Goal: Task Accomplishment & Management: Complete application form

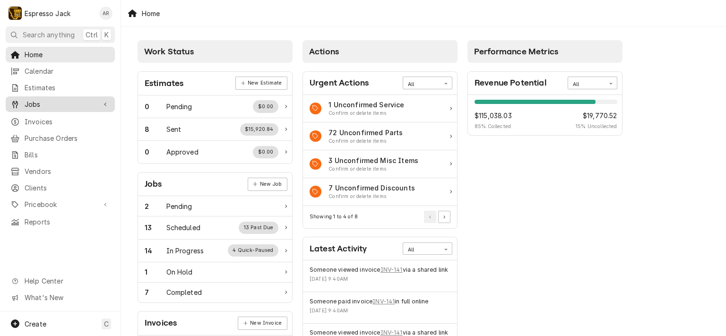
click at [48, 99] on span "Jobs" at bounding box center [60, 104] width 71 height 10
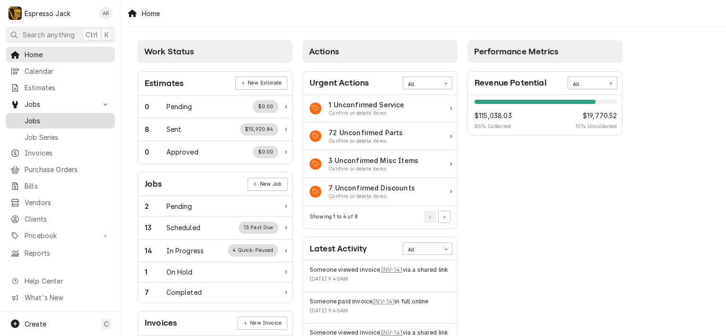
click at [40, 116] on span "Jobs" at bounding box center [68, 121] width 86 height 10
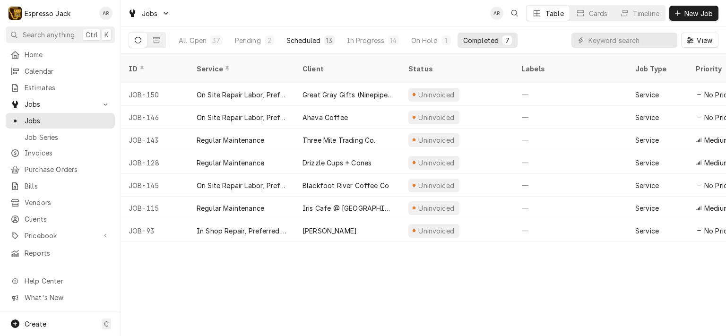
click at [308, 40] on div "Scheduled" at bounding box center [304, 40] width 34 height 10
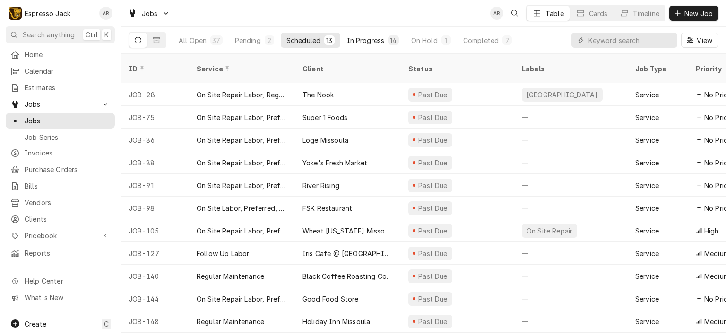
click at [363, 43] on div "In Progress" at bounding box center [366, 40] width 38 height 10
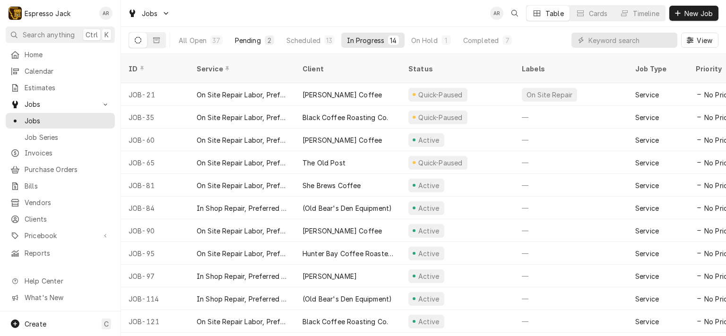
click at [250, 38] on div "Pending" at bounding box center [248, 40] width 26 height 10
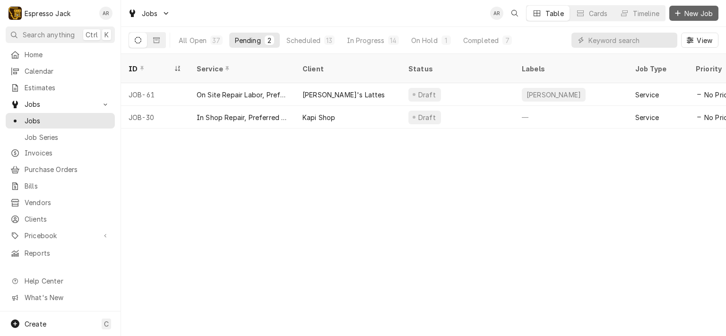
click at [700, 15] on span "New Job" at bounding box center [699, 14] width 32 height 10
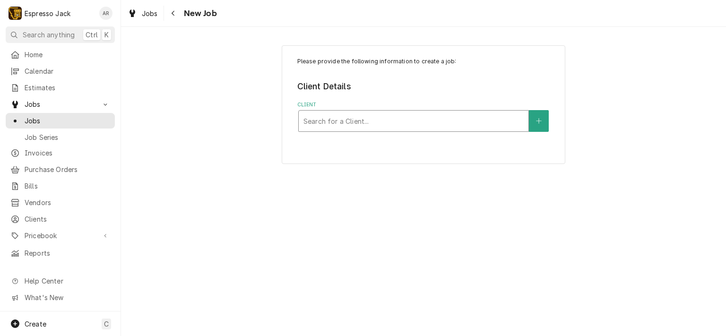
click at [388, 117] on div "Client" at bounding box center [414, 121] width 220 height 17
type input "c"
type input "corr"
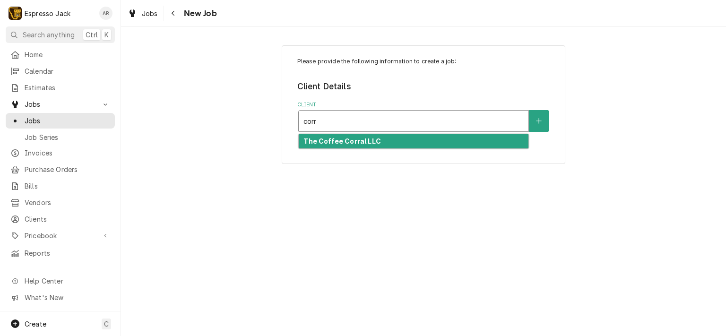
click at [352, 143] on strong "The Coffee Corral LLC" at bounding box center [342, 141] width 77 height 8
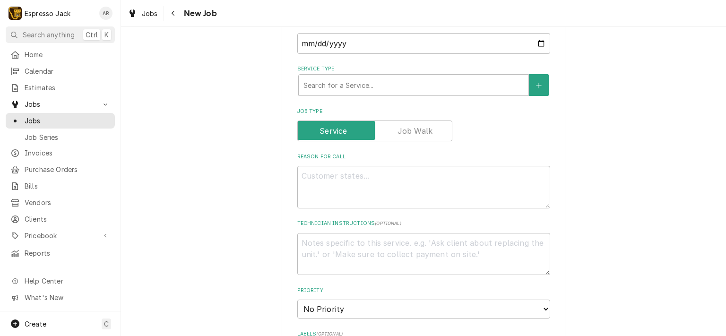
scroll to position [284, 0]
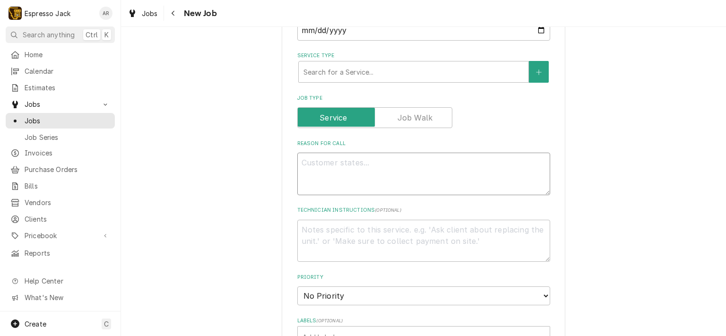
click at [313, 162] on textarea "Reason For Call" at bounding box center [423, 174] width 253 height 43
type textarea "x"
type textarea """
paste textarea "I know for sure we need to rebuild the stream wands and need new gaskets for th…"
type textarea "x"
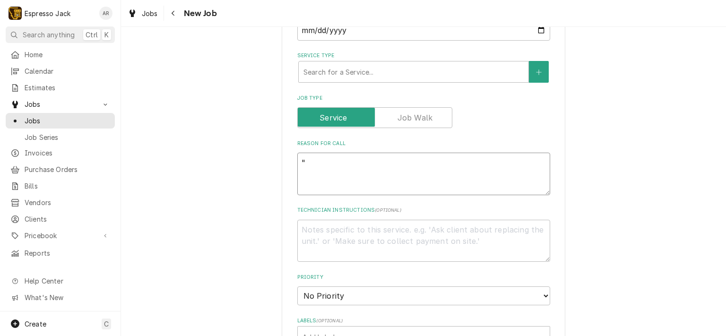
type textarea ""I know for sure we need to rebuild the stream wands and need new gaskets for t…"
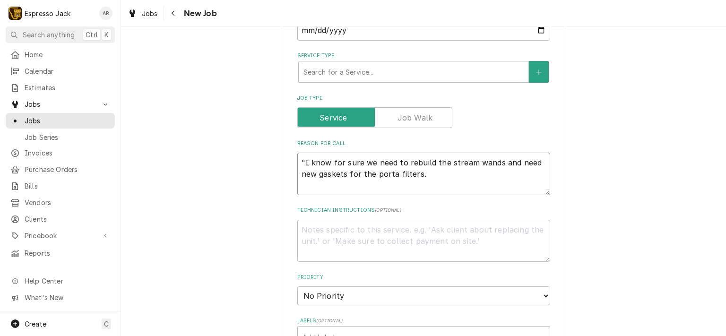
type textarea "x"
type textarea ""I know for sure we need to rebuild the stream wands and need new gaskets for t…"
type textarea "x"
type textarea ""I know for sure we need to rebuild the stream wands and need new gaskets for t…"
type textarea "x"
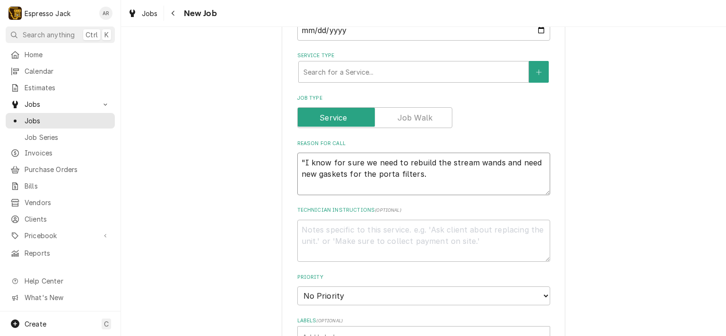
type textarea ""I know for sure we need to rebuild the stream wands and need new gaskets for t…"
type textarea "x"
type textarea ""I know for sure we need to rebuild the stream wands and need new gaskets for t…"
type textarea "x"
type textarea ""I know for sure we need to rebuild the stream wands and need new gaskets for t…"
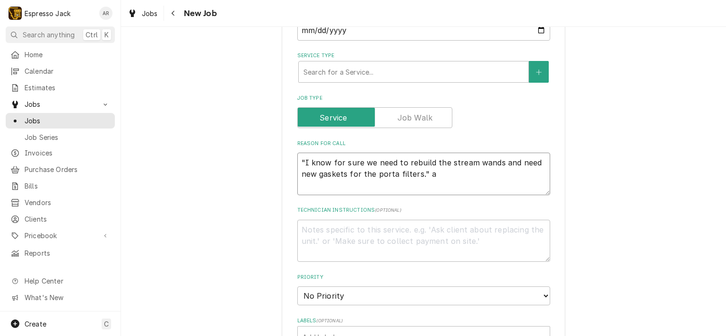
type textarea "x"
type textarea ""I know for sure we need to rebuild the stream wands and need new gaskets for t…"
type textarea "x"
type textarea ""I know for sure we need to rebuild the stream wands and need new gaskets for t…"
type textarea "x"
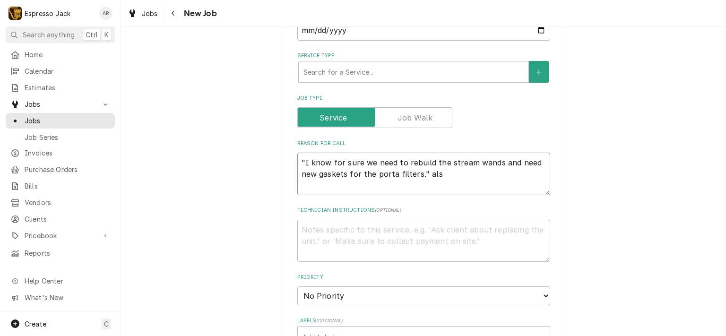
type textarea ""I know for sure we need to rebuild the stream wands and need new gaskets for t…"
type textarea "x"
type textarea ""I know for sure we need to rebuild the stream wands and need new gaskets for t…"
type textarea "x"
type textarea ""I know for sure we need to rebuild the stream wands and need new gaskets for t…"
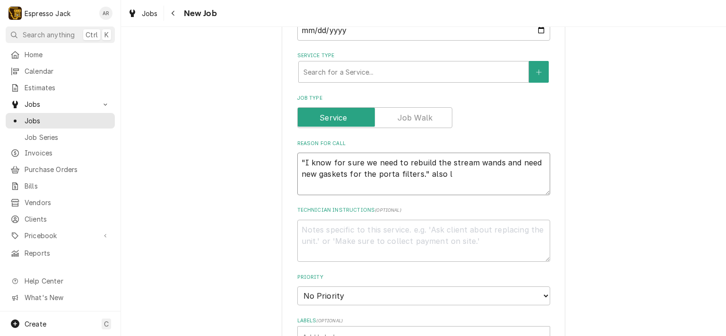
type textarea "x"
type textarea ""I know for sure we need to rebuild the stream wands and need new gaskets for t…"
type textarea "x"
type textarea ""I know for sure we need to rebuild the stream wands and need new gaskets for t…"
type textarea "x"
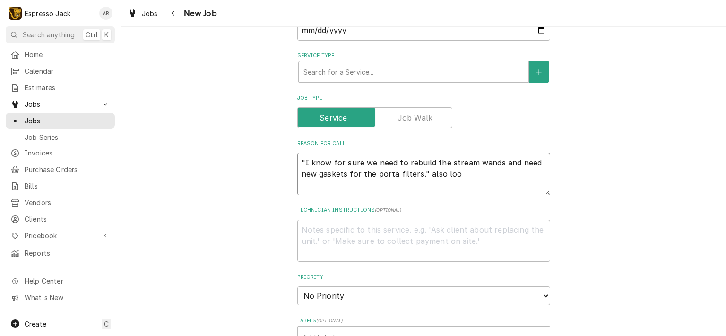
type textarea ""I know for sure we need to rebuild the stream wands and need new gaskets for t…"
type textarea "x"
type textarea ""I know for sure we need to rebuild the stream wands and need new gaskets for t…"
type textarea "x"
type textarea ""I know for sure we need to rebuild the stream wands and need new gaskets for t…"
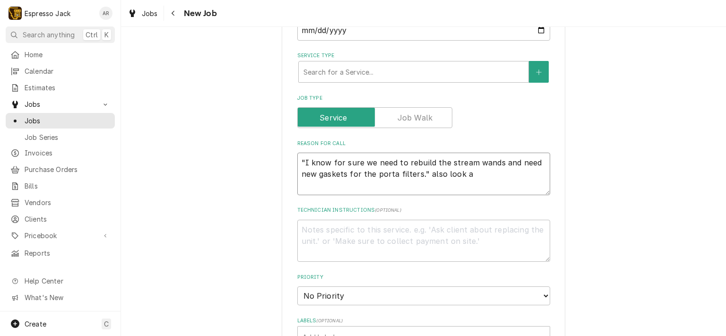
type textarea "x"
type textarea ""I know for sure we need to rebuild the stream wands and need new gaskets for t…"
type textarea "x"
type textarea ""I know for sure we need to rebuild the stream wands and need new gaskets for t…"
paste textarea "Eureka Zenith 65 Neo Commercial Espresso Grinder"
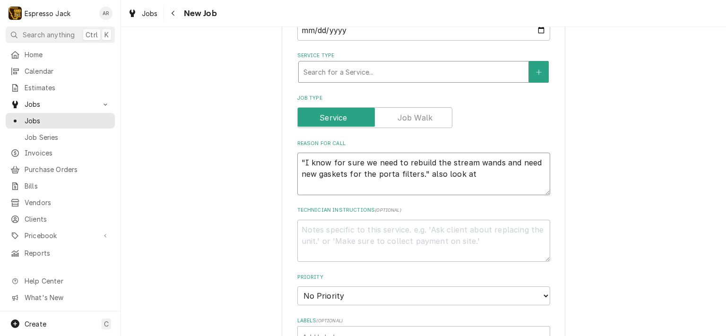
type textarea "x"
type textarea ""I know for sure we need to rebuild the stream wands and need new gaskets for t…"
type textarea "x"
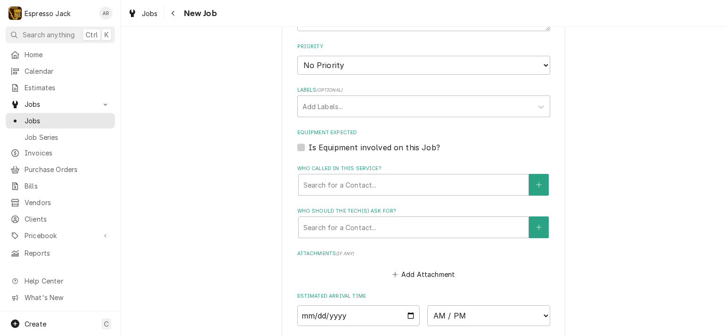
scroll to position [624, 0]
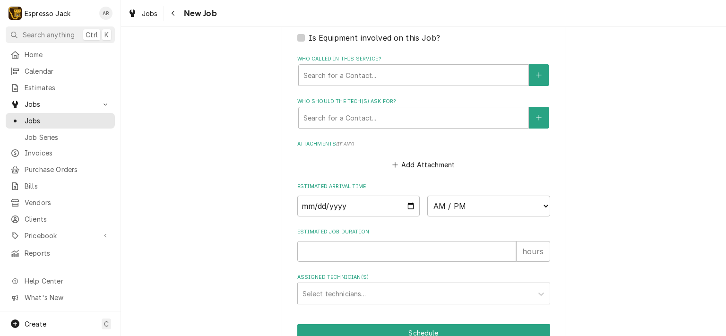
type textarea ""I know for sure we need to rebuild the stream wands and need new gaskets for t…"
click at [409, 201] on input "Date" at bounding box center [358, 206] width 123 height 21
type textarea "x"
type input "2025-10-07"
type textarea "x"
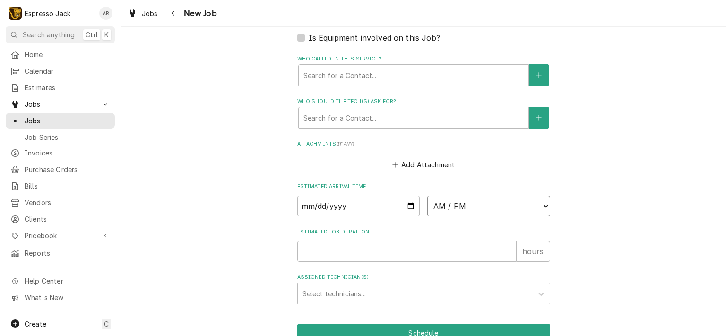
select select "14:00:00"
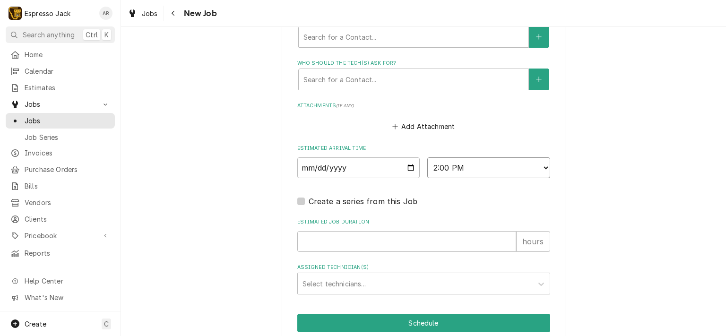
scroll to position [699, 0]
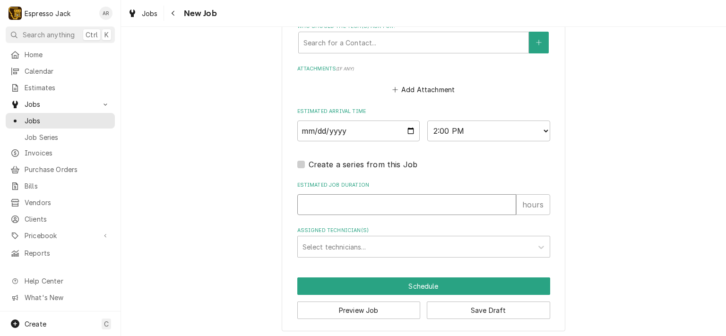
type textarea "x"
type input "1"
click at [506, 198] on input "1" at bounding box center [406, 204] width 219 height 21
type textarea "x"
type input "2"
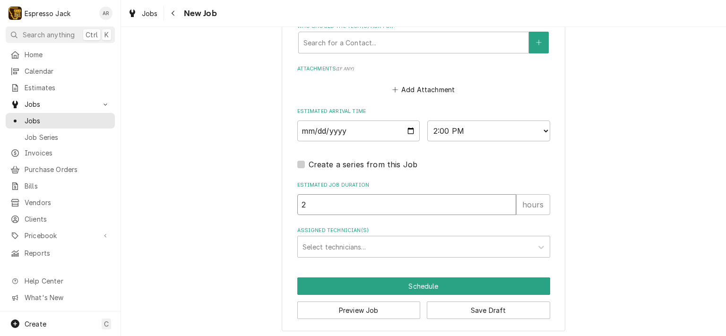
click at [506, 198] on input "2" at bounding box center [406, 204] width 219 height 21
click at [539, 243] on icon "Assigned Technician(s)" at bounding box center [541, 247] width 9 height 9
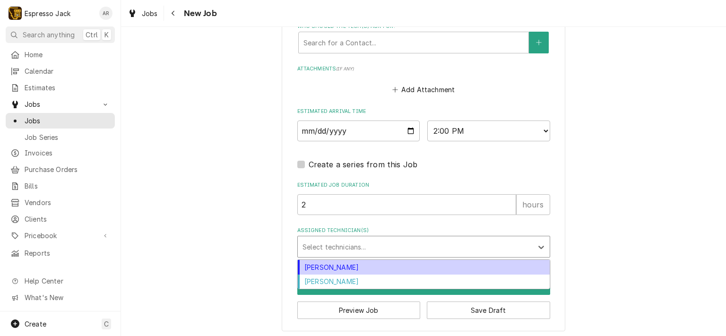
click at [335, 266] on div "Jack Kehoe" at bounding box center [424, 267] width 252 height 15
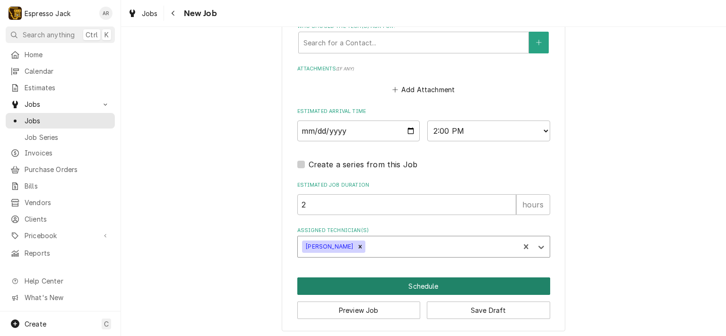
click at [431, 283] on button "Schedule" at bounding box center [423, 286] width 253 height 17
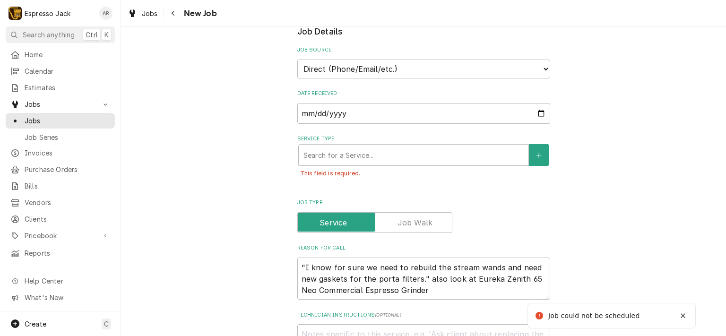
scroll to position [194, 0]
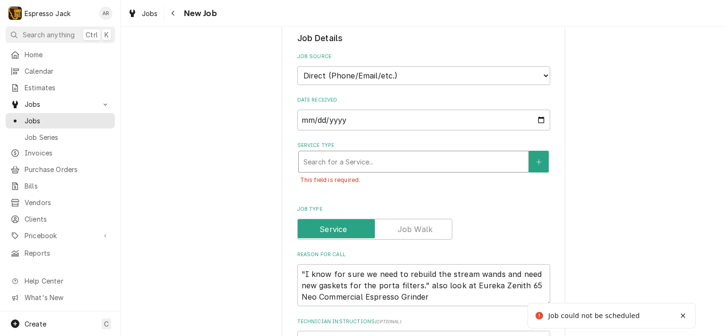
click at [456, 164] on div "Service Type" at bounding box center [414, 161] width 220 height 17
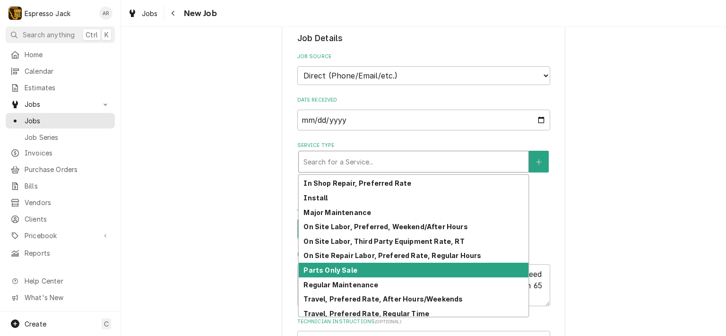
scroll to position [75, 0]
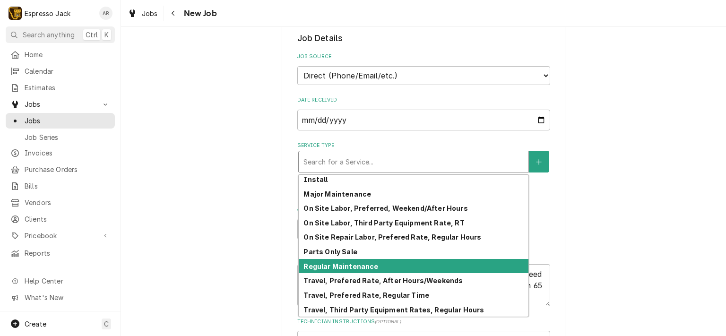
click at [363, 262] on strong "Regular Maintenance" at bounding box center [341, 266] width 75 height 8
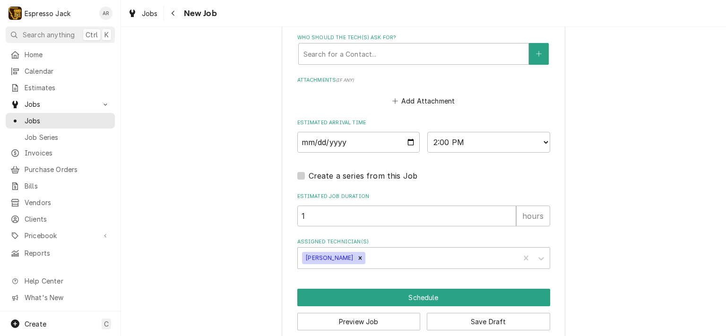
scroll to position [736, 0]
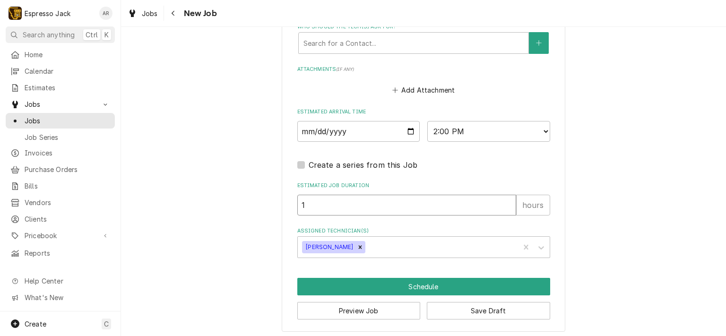
type textarea "x"
type input "2"
click at [506, 200] on input "2" at bounding box center [406, 205] width 219 height 21
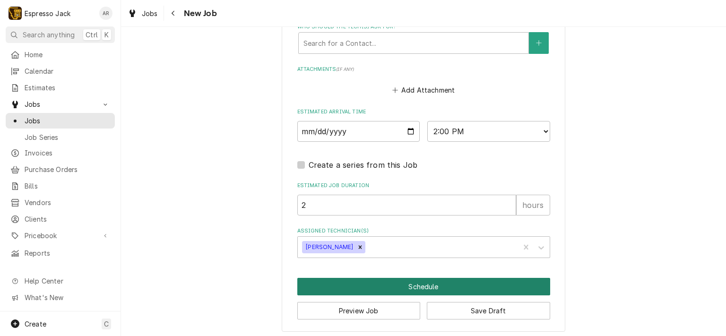
click at [409, 285] on button "Schedule" at bounding box center [423, 286] width 253 height 17
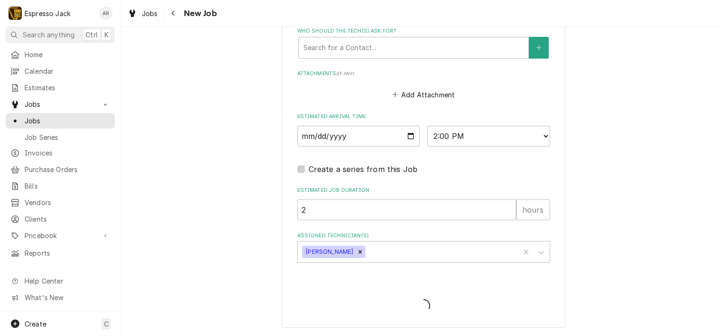
scroll to position [707, 0]
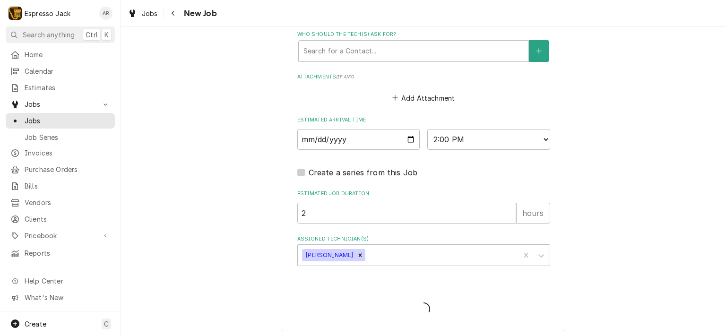
type textarea "x"
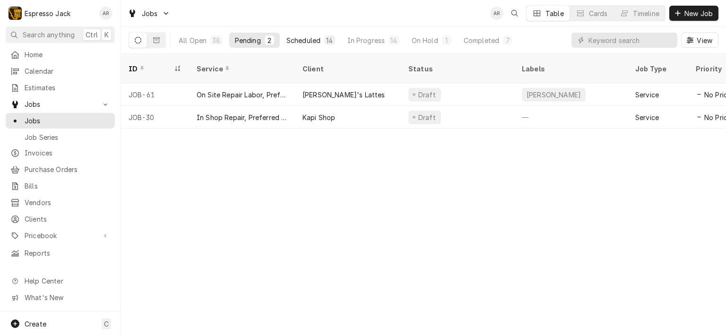
click at [302, 39] on div "Scheduled" at bounding box center [304, 40] width 34 height 10
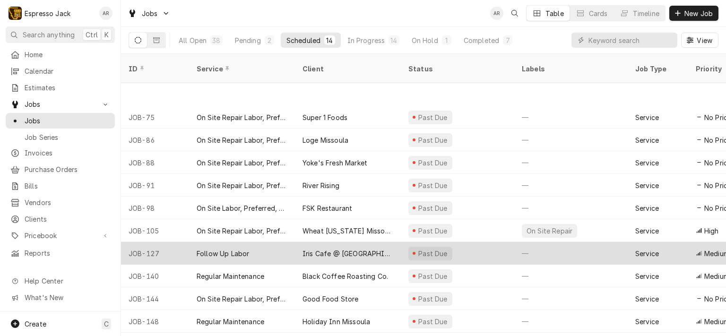
scroll to position [61, 0]
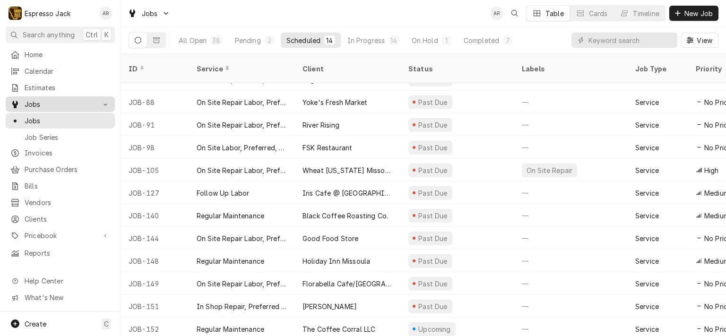
click at [40, 102] on span "Jobs" at bounding box center [60, 104] width 71 height 10
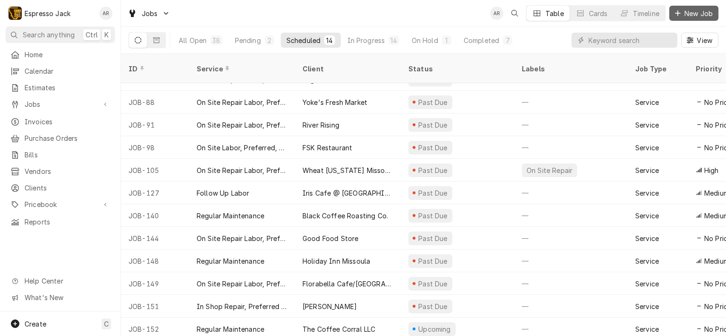
click at [696, 11] on span "New Job" at bounding box center [699, 14] width 32 height 10
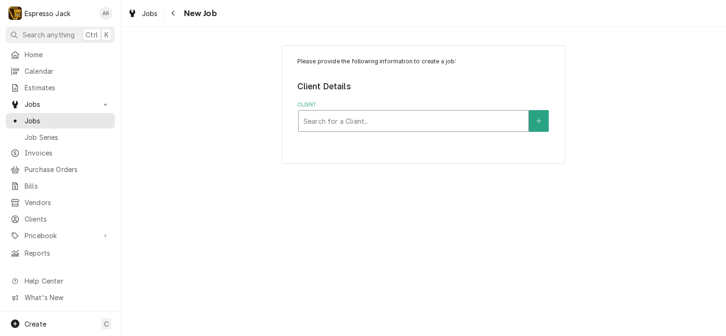
click at [366, 120] on div "Client" at bounding box center [414, 121] width 220 height 17
type input "unco"
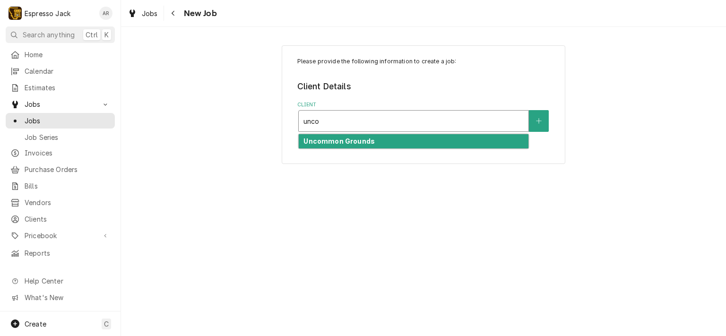
click at [367, 141] on strong "Uncommon Grounds" at bounding box center [339, 141] width 71 height 8
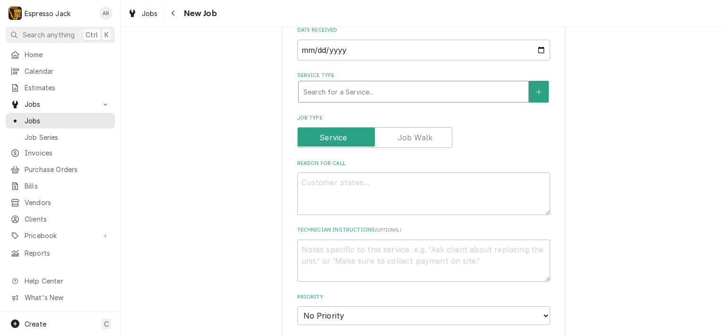
scroll to position [284, 0]
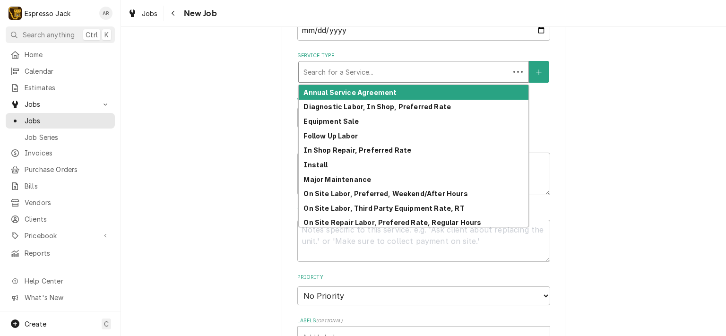
click at [437, 67] on div "Service Type" at bounding box center [404, 71] width 201 height 17
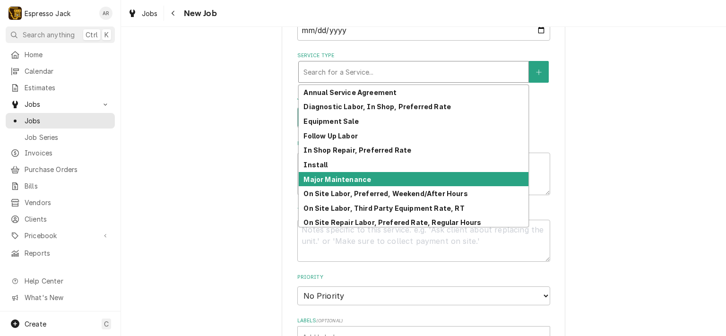
scroll to position [75, 0]
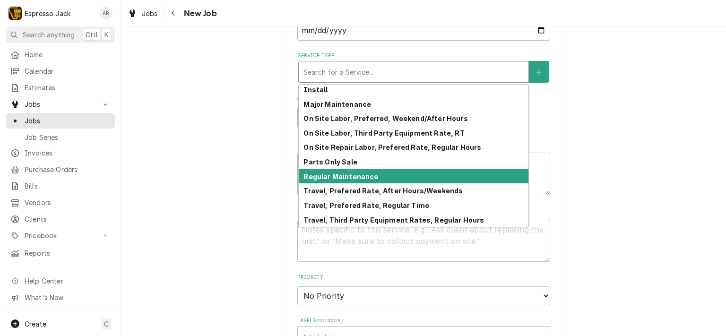
click at [360, 173] on strong "Regular Maintenance" at bounding box center [341, 177] width 75 height 8
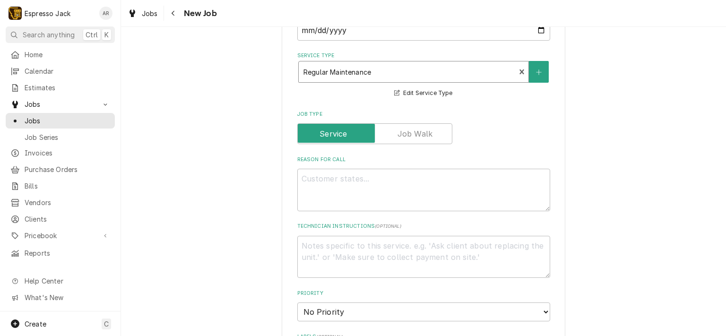
type textarea "x"
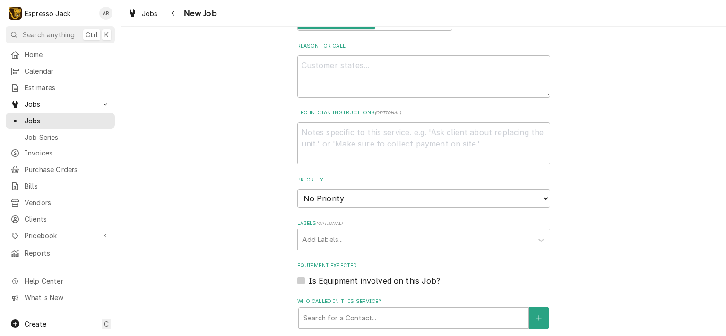
scroll to position [454, 0]
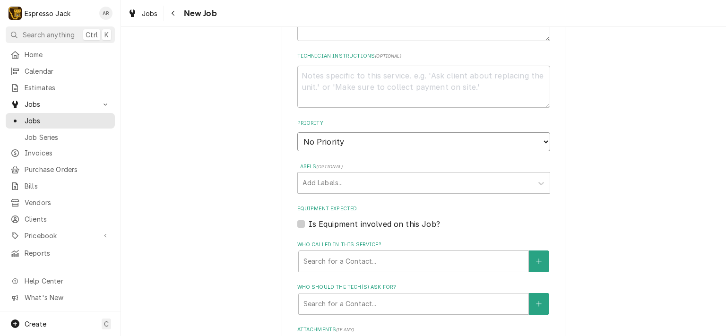
select select "3"
click at [297, 132] on select "No Priority Urgent High Medium Low" at bounding box center [423, 141] width 253 height 19
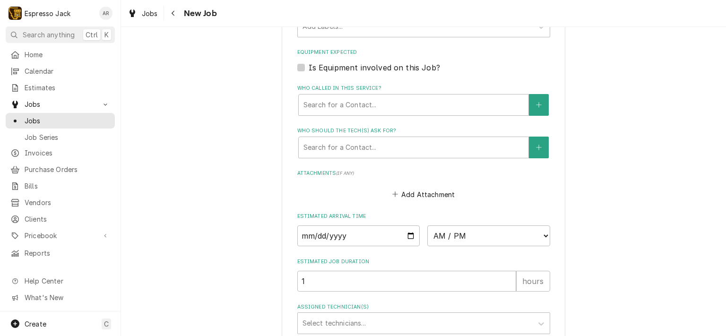
scroll to position [687, 0]
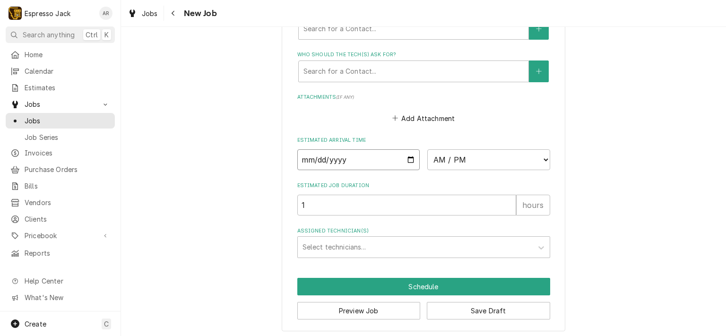
click at [405, 155] on input "Date" at bounding box center [358, 159] width 123 height 21
type textarea "x"
type input "2025-10-07"
type textarea "x"
select select "12:00:00"
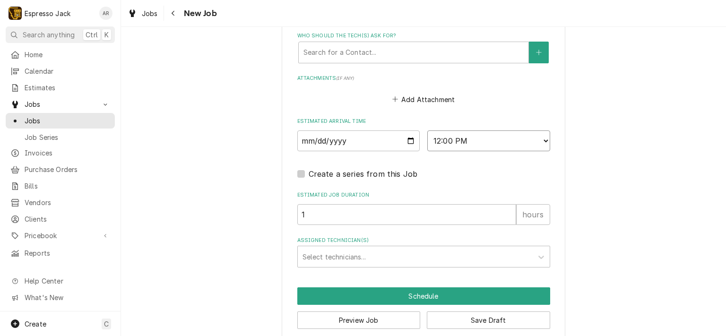
scroll to position [715, 0]
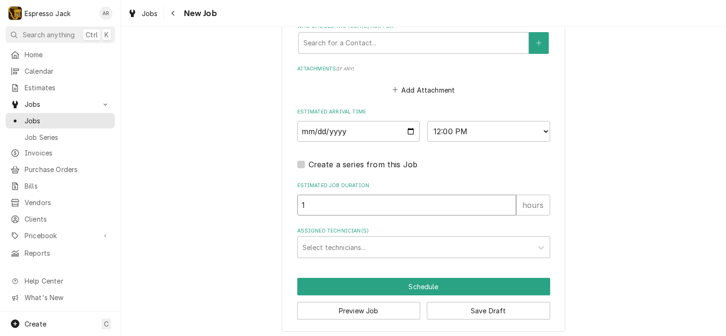
type textarea "x"
type input "2"
click at [506, 198] on input "2" at bounding box center [406, 205] width 219 height 21
click at [417, 245] on div "Assigned Technician(s)" at bounding box center [416, 247] width 226 height 17
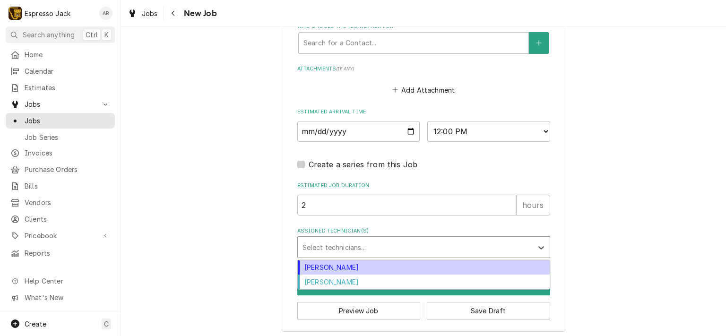
click at [344, 262] on div "Jack Kehoe" at bounding box center [424, 268] width 252 height 15
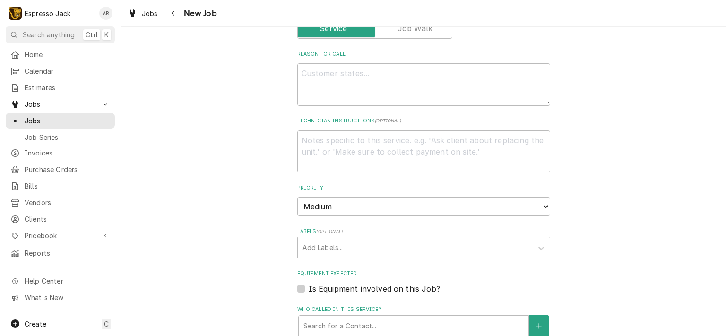
scroll to position [261, 0]
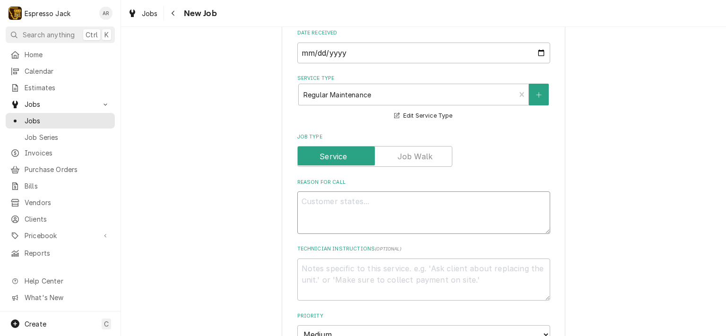
drag, startPoint x: 351, startPoint y: 209, endPoint x: 357, endPoint y: 209, distance: 5.7
click at [354, 209] on textarea "Reason For Call" at bounding box center [423, 213] width 253 height 43
type textarea "x"
type textarea "J"
type textarea "x"
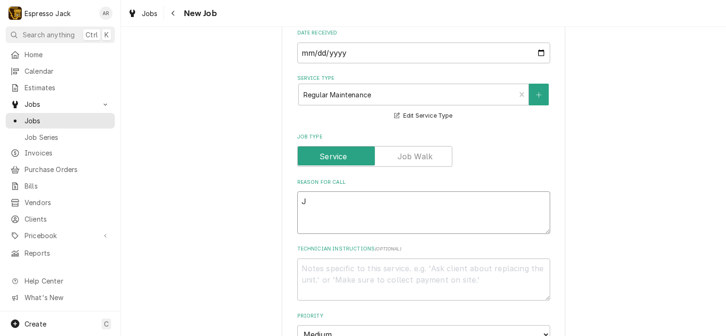
type textarea "Ja"
type textarea "x"
type textarea "Jac"
type textarea "x"
type textarea "Jack"
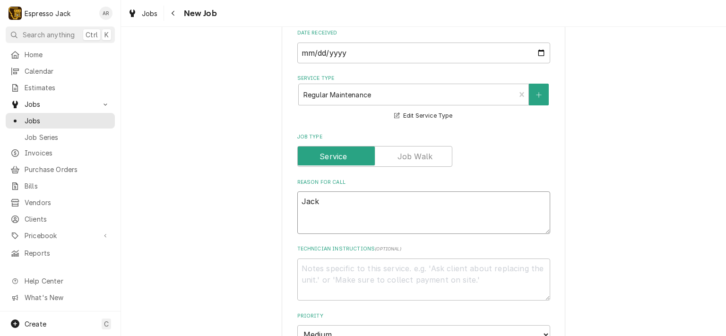
type textarea "x"
type textarea "Jack"
type textarea "x"
type textarea "Jack k"
type textarea "x"
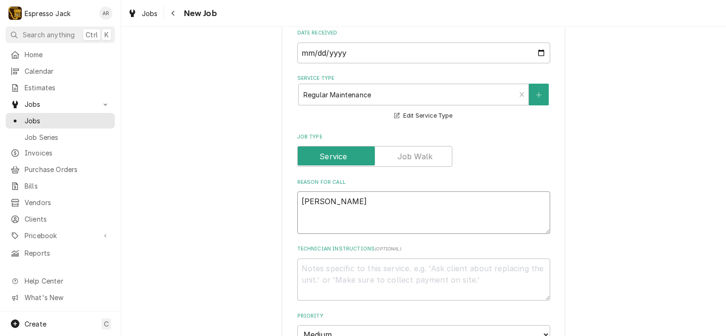
type textarea "Jack kn"
type textarea "x"
type textarea "Jack kno"
type textarea "x"
type textarea "Jack know"
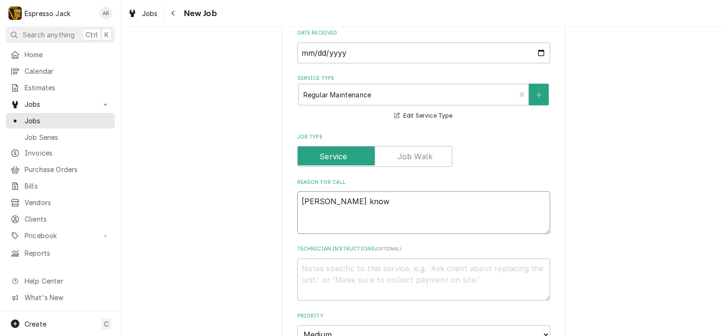
type textarea "x"
type textarea "Jack knows"
type textarea "x"
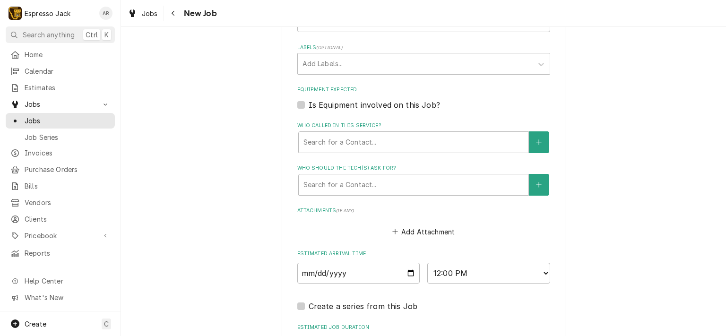
scroll to position [715, 0]
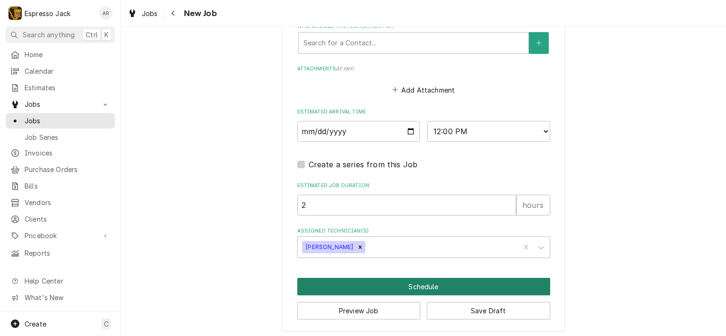
type textarea "Jack knows"
click at [351, 285] on button "Schedule" at bounding box center [423, 286] width 253 height 17
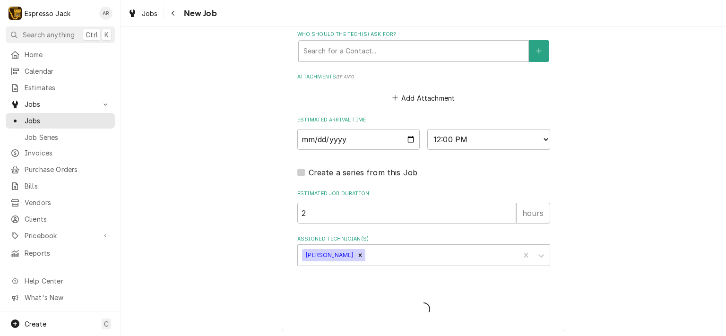
type textarea "x"
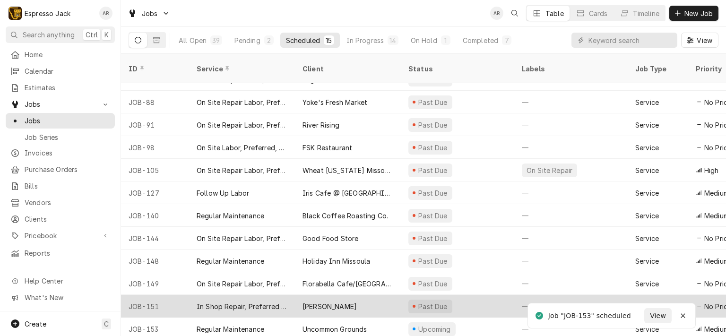
scroll to position [83, 0]
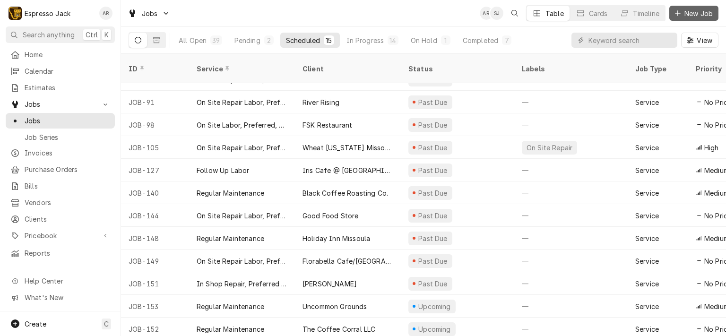
click at [696, 10] on span "New Job" at bounding box center [699, 14] width 32 height 10
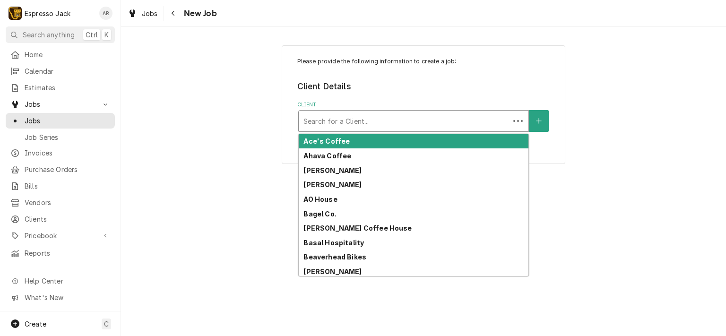
click at [365, 121] on div "Client" at bounding box center [404, 121] width 201 height 17
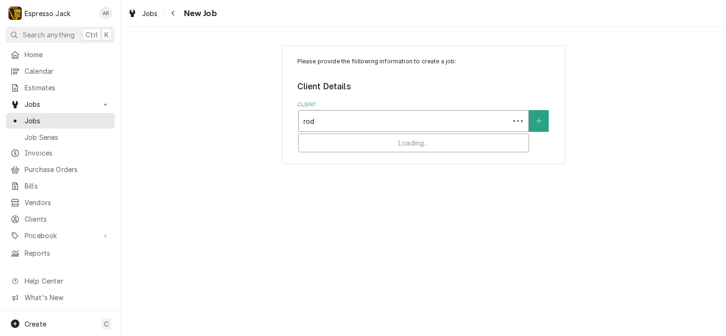
type input "rods"
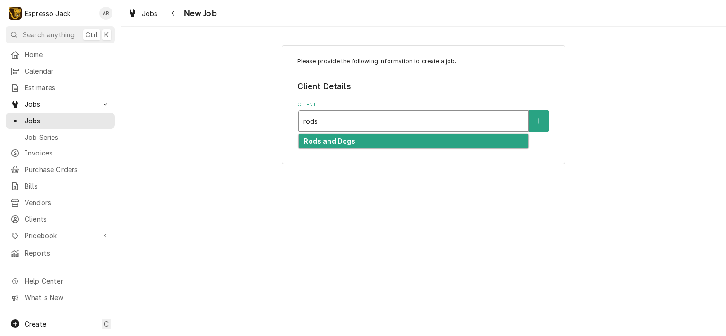
click at [360, 143] on div "Rods and Dogs" at bounding box center [414, 141] width 230 height 15
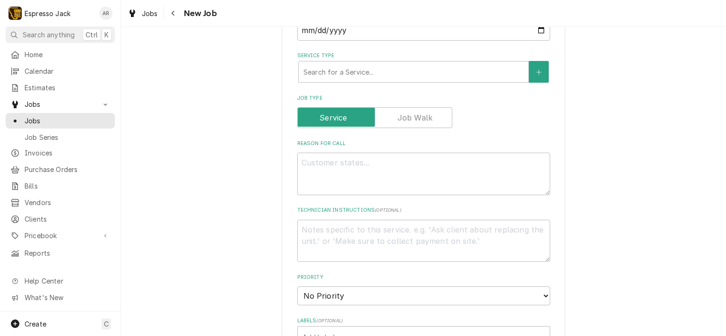
scroll to position [341, 0]
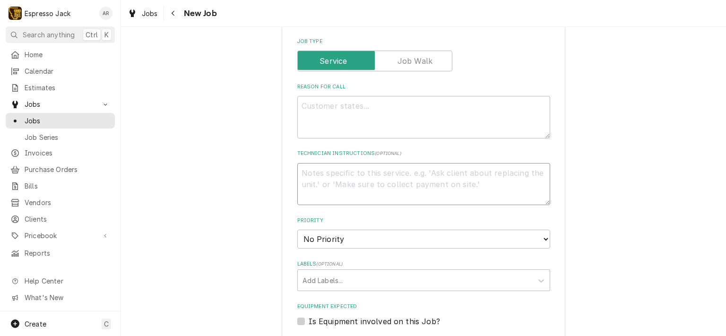
click at [344, 174] on textarea "Technician Instructions ( optional )" at bounding box center [423, 184] width 253 height 43
click at [322, 110] on textarea "Reason For Call" at bounding box center [423, 117] width 253 height 43
paste textarea "Hey Shaelyn"
type textarea "x"
type textarea "Hey Shaelyn"
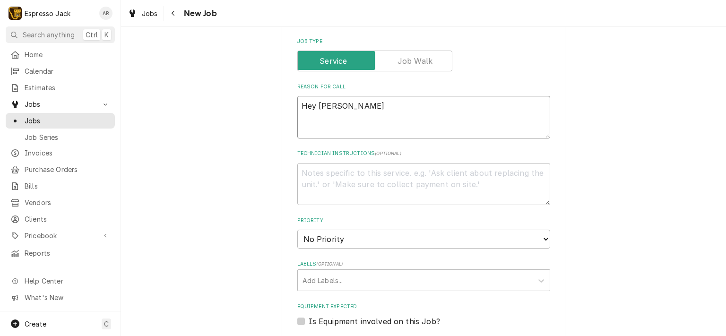
type textarea "x"
type textarea "Hey Shaely"
type textarea "x"
type textarea "Hey"
type textarea "x"
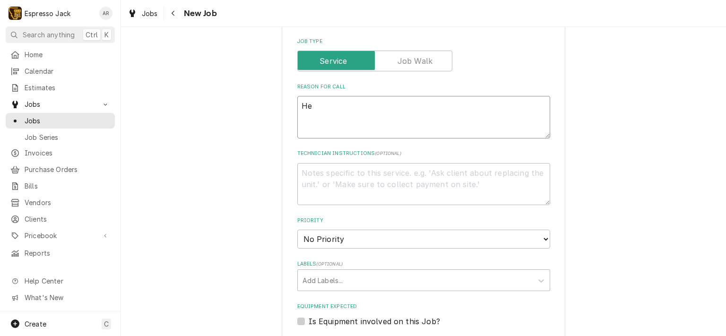
type textarea "H"
paste textarea "annual maintenance"
type textarea "x"
type textarea "annual maintenance"
type textarea "x"
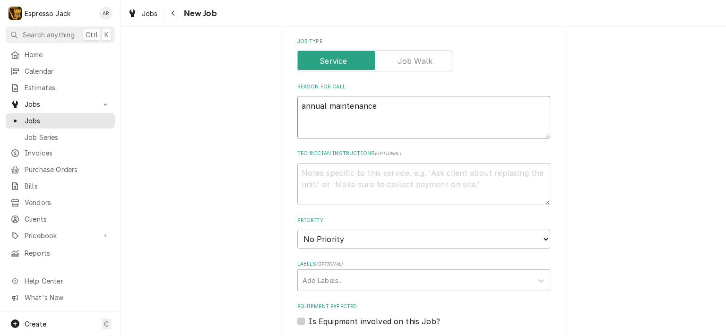
type textarea "annual maintenance"
type textarea "x"
type textarea "annual maintenance"
type textarea "x"
type textarea "annual maintenance ""
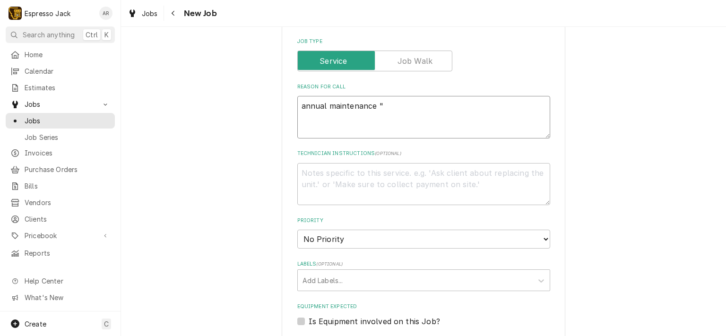
paste textarea "inconsistency issues"
type textarea "x"
type textarea "annual maintenance " inconsistency issues"
type textarea "x"
type textarea "annual maintenance " inconsistency issues""
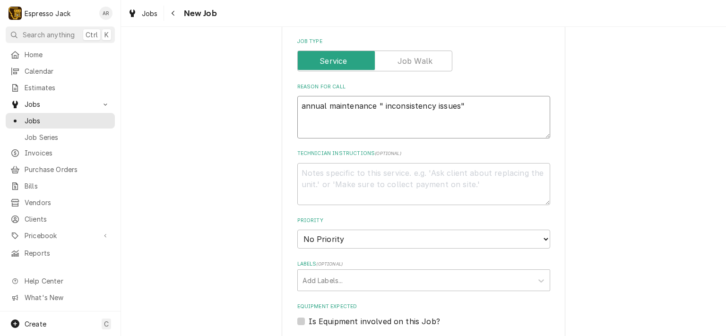
click at [378, 103] on textarea "annual maintenance " inconsistency issues"" at bounding box center [423, 117] width 253 height 43
type textarea "x"
type textarea "annual maintenance "inconsistency issues""
type textarea "x"
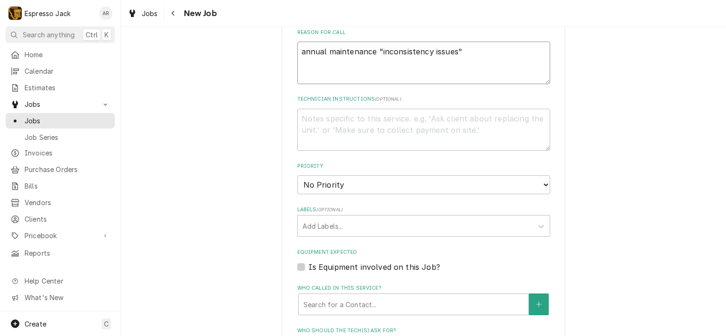
scroll to position [454, 0]
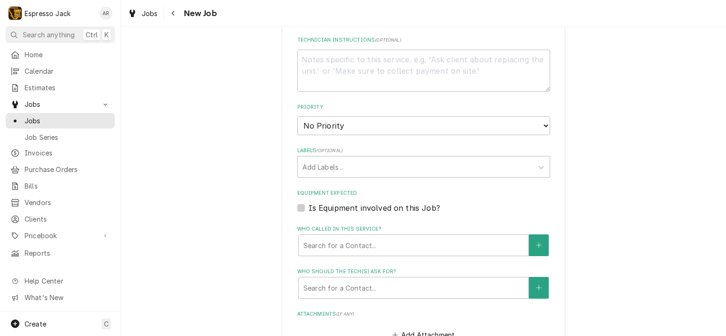
type textarea "annual maintenance "inconsistency issues""
select select "3"
click at [297, 116] on select "No Priority Urgent High Medium Low" at bounding box center [423, 125] width 253 height 19
type textarea "x"
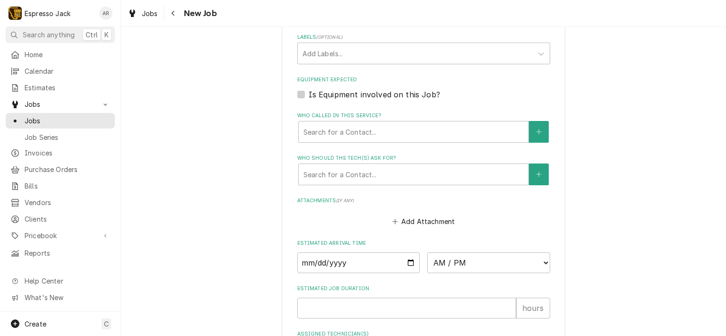
scroll to position [671, 0]
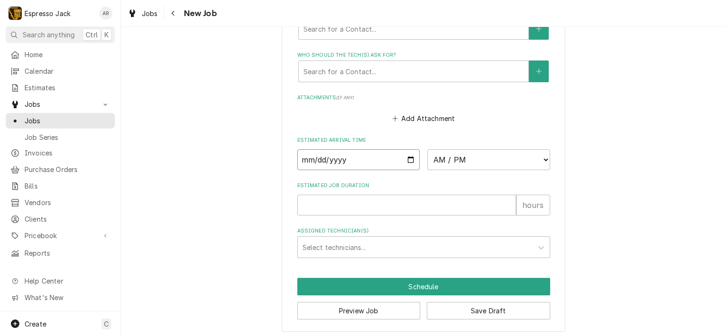
click at [412, 155] on input "Date" at bounding box center [358, 159] width 123 height 21
click at [408, 155] on input "Date" at bounding box center [358, 159] width 123 height 21
type input "2025-10-08"
type textarea "x"
select select "11:00:00"
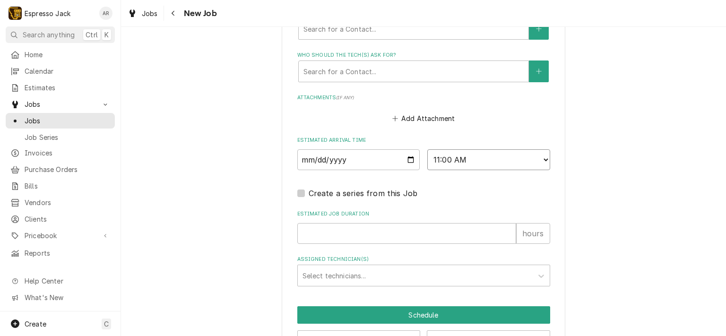
scroll to position [699, 0]
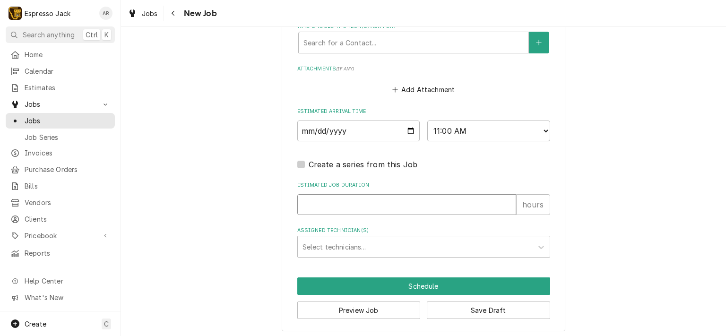
type textarea "x"
type input "1"
click at [505, 201] on input "1" at bounding box center [406, 204] width 219 height 21
type textarea "x"
type input "2"
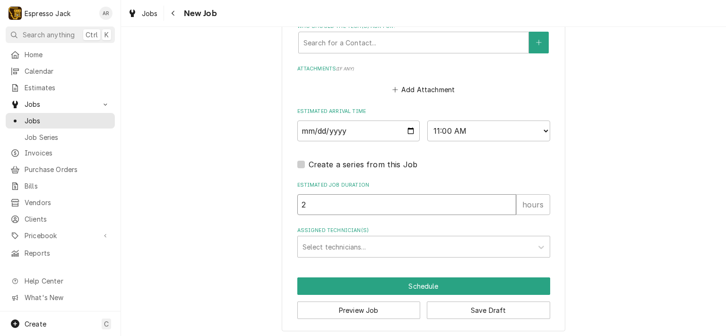
click at [505, 201] on input "2" at bounding box center [406, 204] width 219 height 21
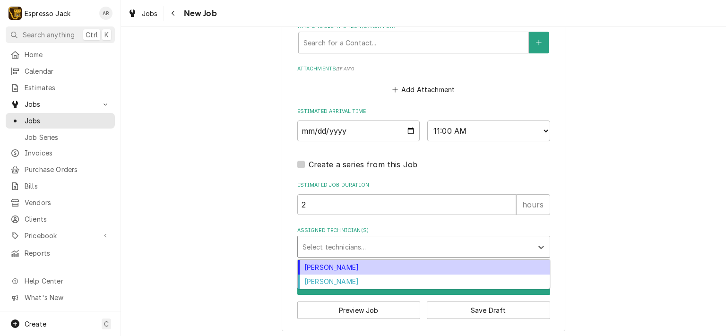
click at [393, 247] on div "Assigned Technician(s)" at bounding box center [416, 246] width 226 height 17
click at [339, 264] on div "Jack Kehoe" at bounding box center [424, 267] width 252 height 15
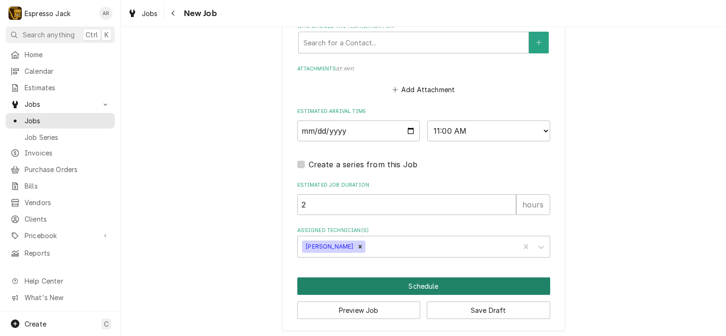
click at [382, 284] on button "Schedule" at bounding box center [423, 286] width 253 height 17
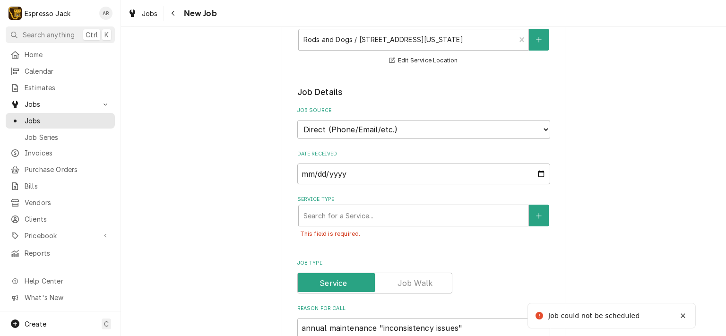
scroll to position [137, 0]
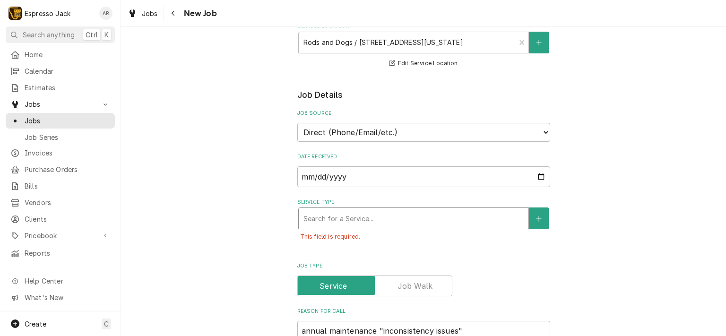
click at [384, 218] on div "Service Type" at bounding box center [414, 218] width 220 height 17
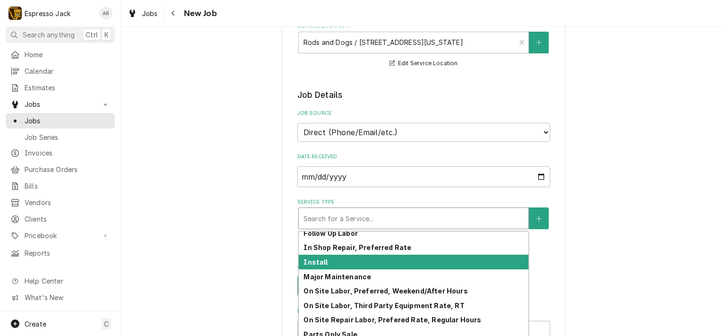
scroll to position [112, 0]
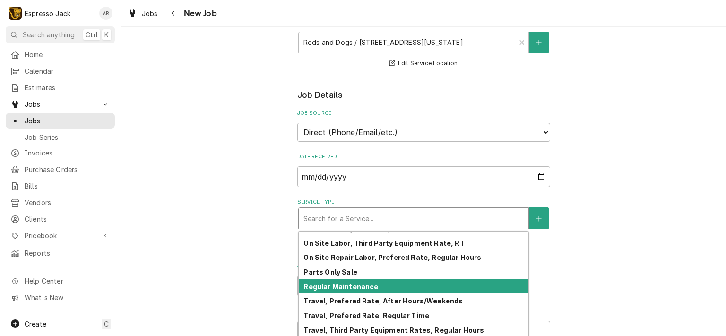
click at [358, 288] on strong "Regular Maintenance" at bounding box center [341, 287] width 75 height 8
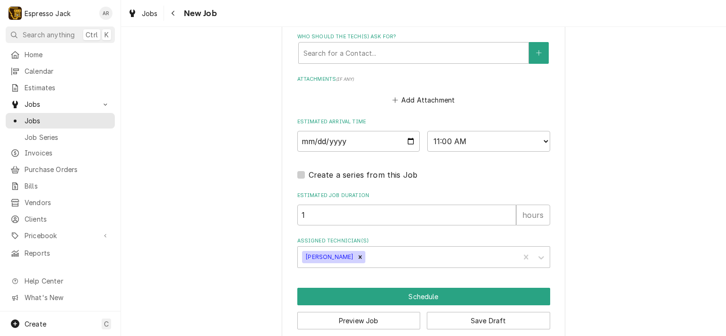
scroll to position [736, 0]
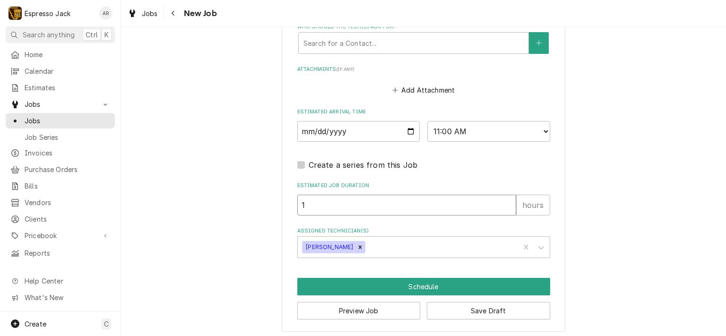
type textarea "x"
type input "2"
click at [507, 200] on input "2" at bounding box center [406, 205] width 219 height 21
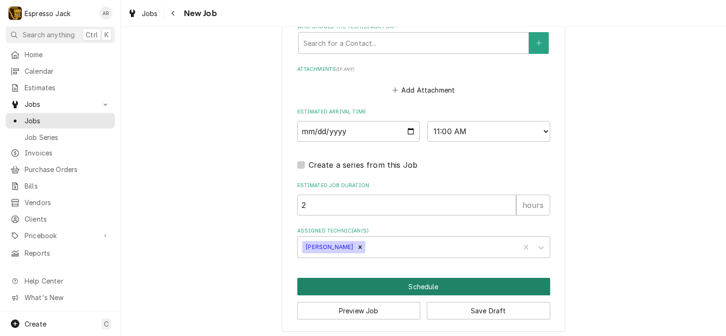
click at [426, 279] on button "Schedule" at bounding box center [423, 286] width 253 height 17
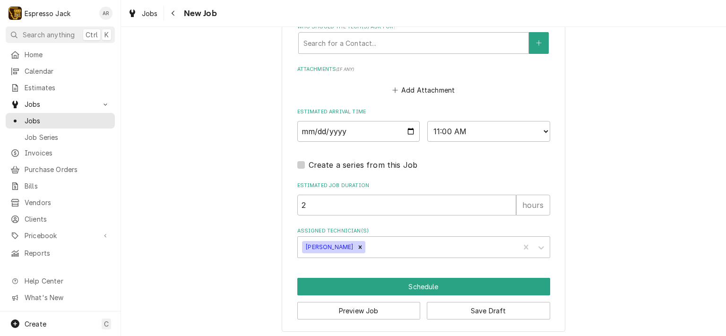
scroll to position [707, 0]
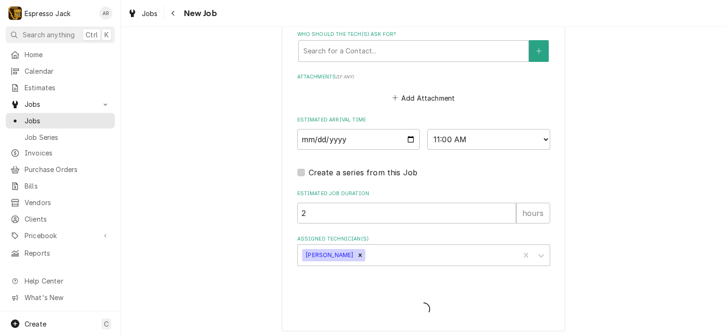
type textarea "x"
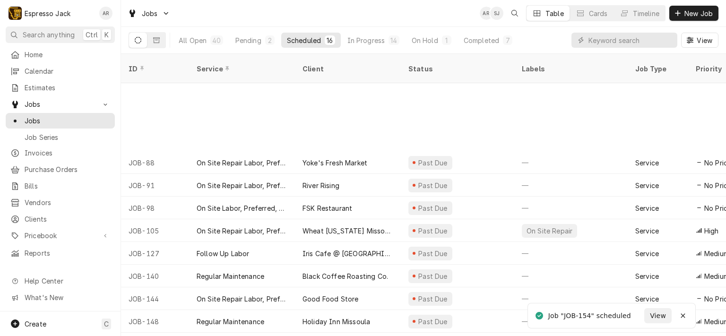
scroll to position [106, 0]
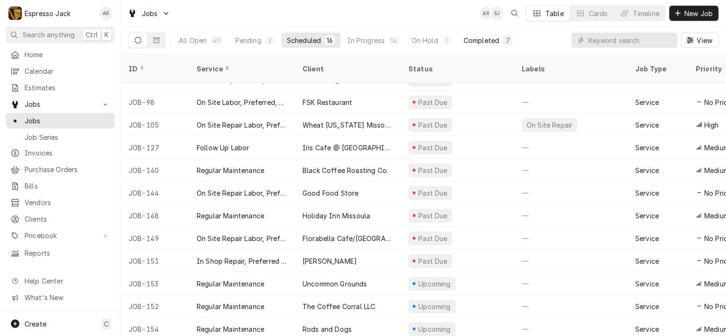
click at [477, 39] on div "Completed" at bounding box center [481, 40] width 35 height 10
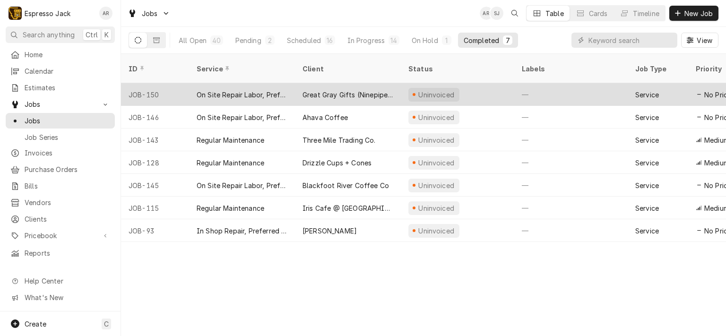
click at [275, 90] on div "On Site Repair Labor, Prefered Rate, Regular Hours" at bounding box center [242, 95] width 91 height 10
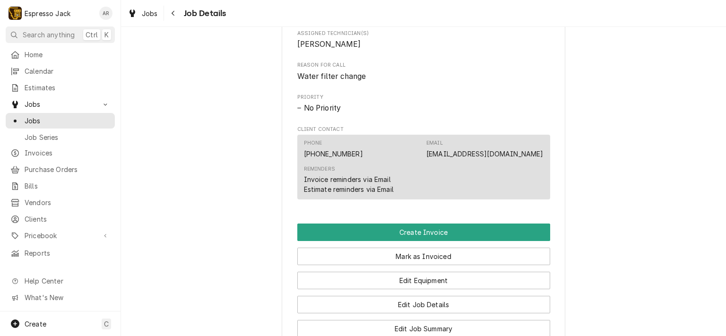
scroll to position [454, 0]
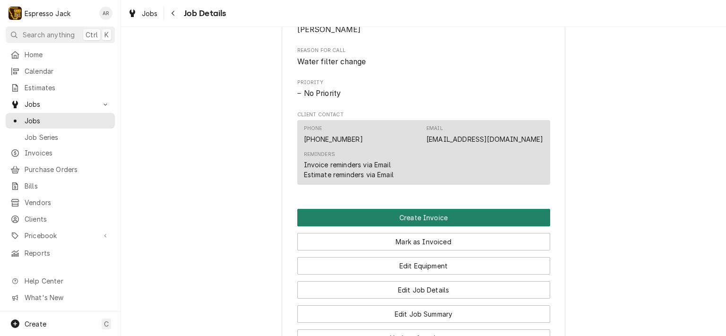
click at [448, 214] on button "Create Invoice" at bounding box center [423, 217] width 253 height 17
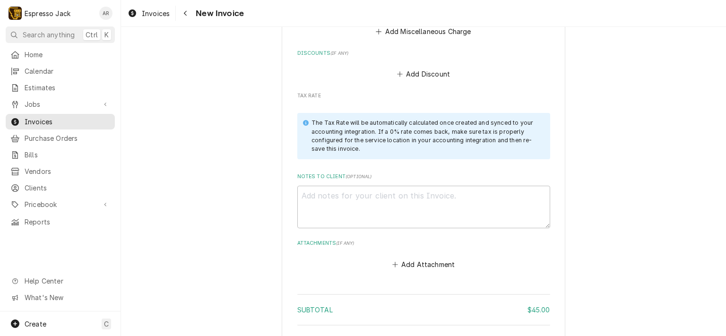
scroll to position [932, 0]
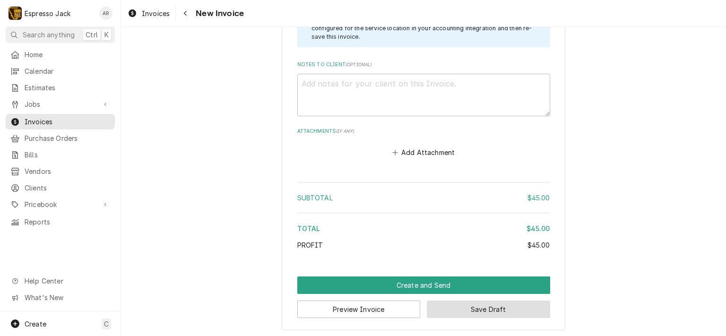
click at [511, 309] on button "Save Draft" at bounding box center [488, 309] width 123 height 17
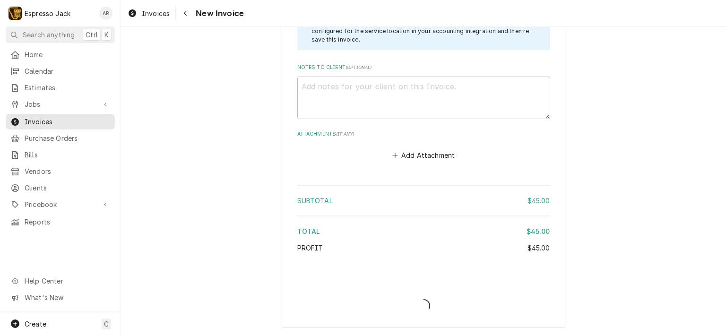
scroll to position [927, 0]
type textarea "x"
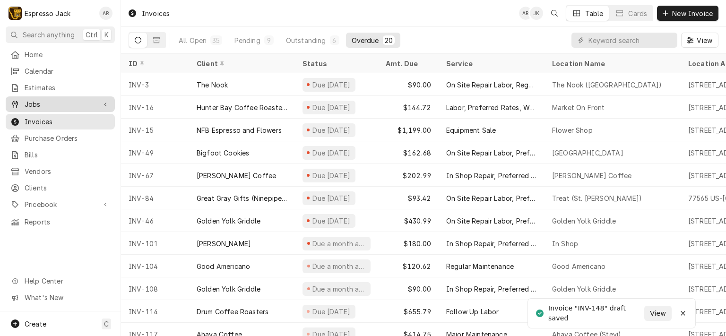
click at [51, 102] on span "Jobs" at bounding box center [60, 104] width 71 height 10
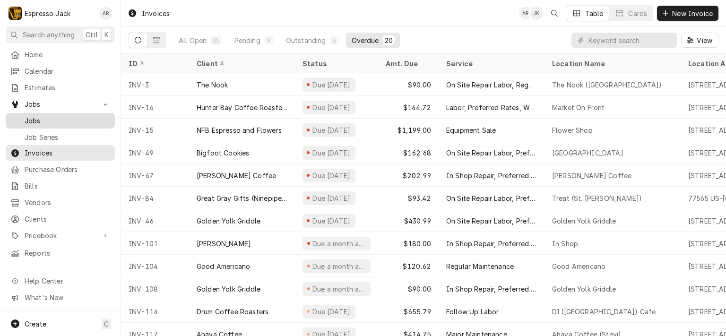
click at [43, 117] on span "Jobs" at bounding box center [68, 121] width 86 height 10
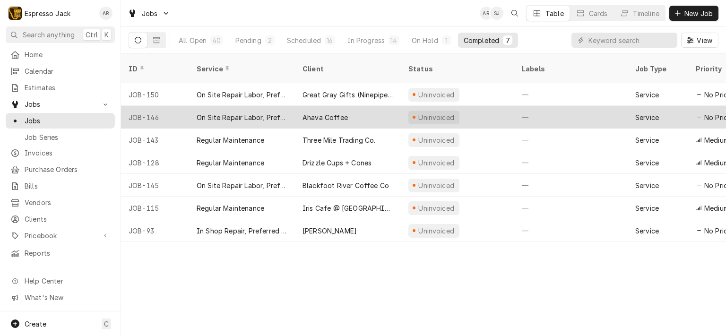
click at [350, 107] on div "Ahava Coffee" at bounding box center [348, 117] width 106 height 23
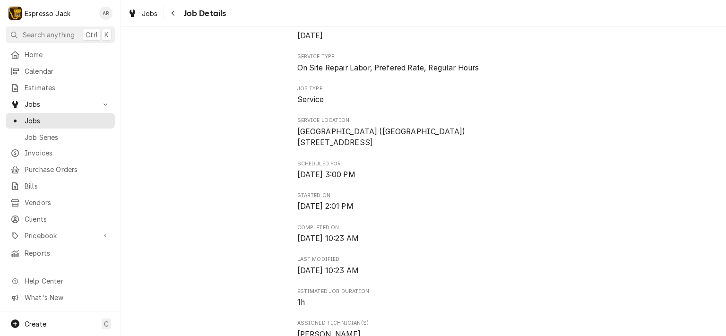
scroll to position [114, 0]
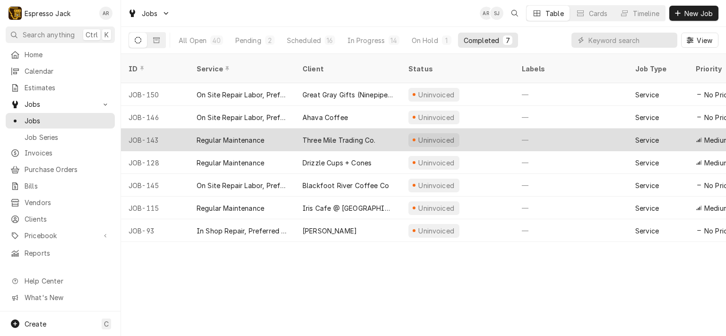
click at [337, 135] on div "Three Mile Trading Co." at bounding box center [339, 140] width 73 height 10
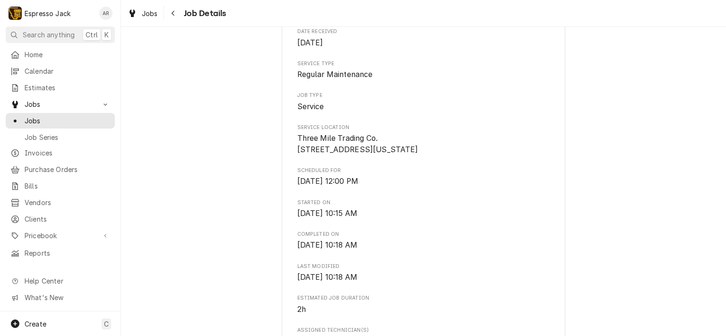
scroll to position [114, 0]
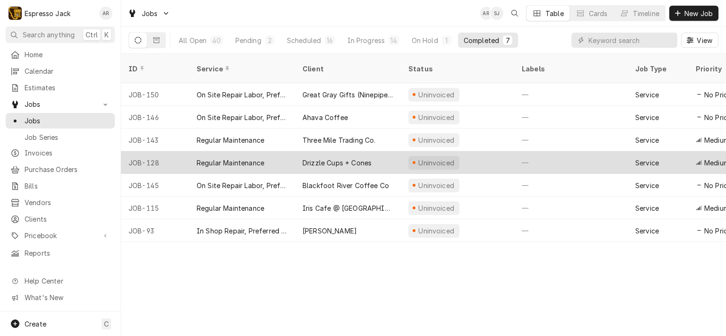
click at [320, 158] on div "Drizzle Cups + Cones" at bounding box center [337, 163] width 69 height 10
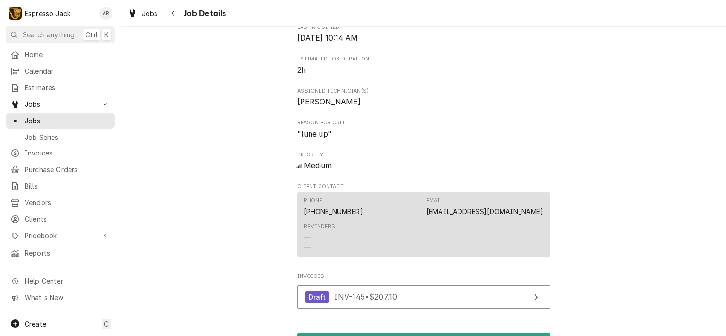
scroll to position [170, 0]
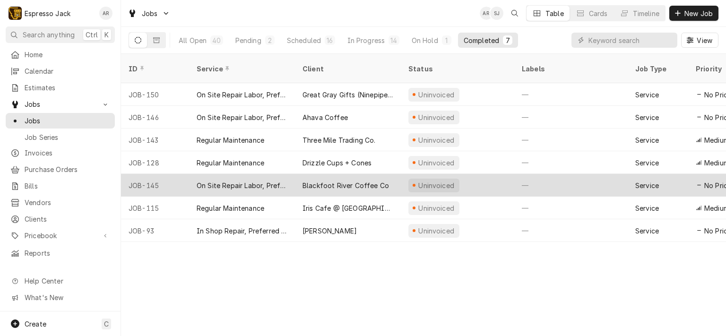
click at [361, 180] on div "Blackfoot River Coffee Co" at bounding box center [348, 185] width 106 height 23
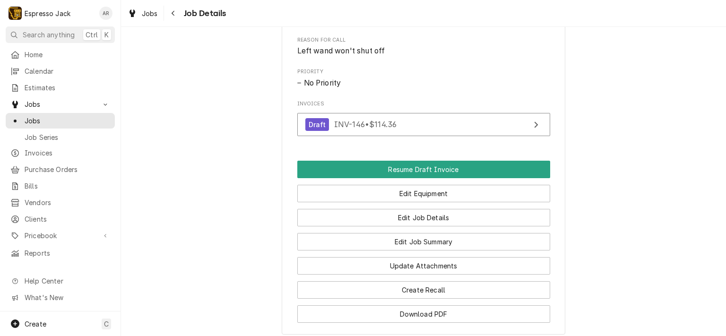
scroll to position [511, 0]
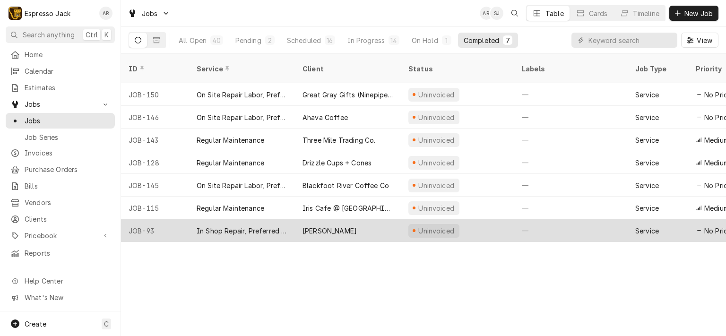
click at [355, 226] on div "[PERSON_NAME]" at bounding box center [330, 231] width 54 height 10
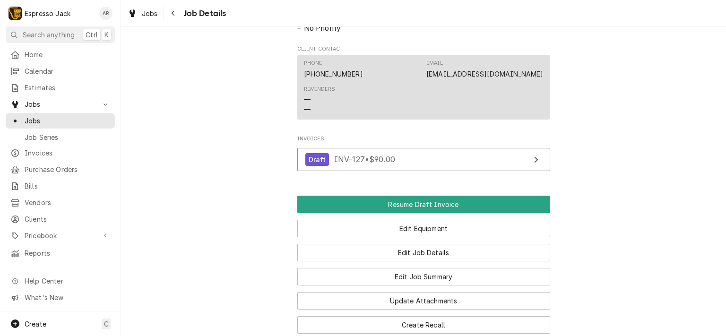
scroll to position [511, 0]
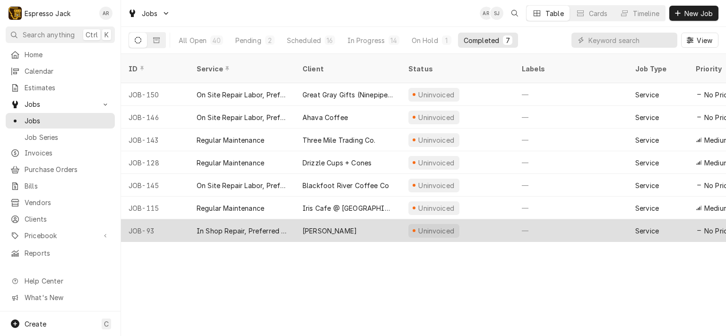
click at [376, 221] on div "Martin Schaerport" at bounding box center [348, 230] width 106 height 23
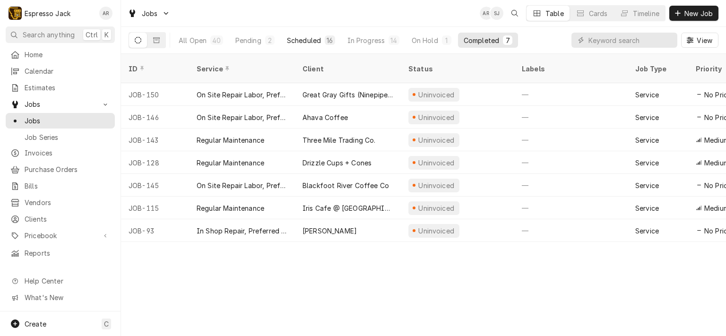
click at [310, 42] on div "Scheduled" at bounding box center [304, 40] width 34 height 10
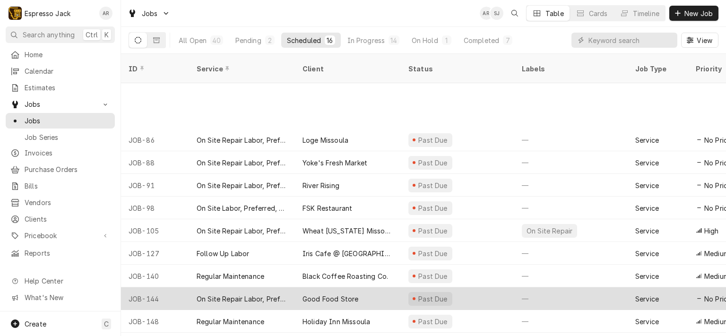
scroll to position [106, 0]
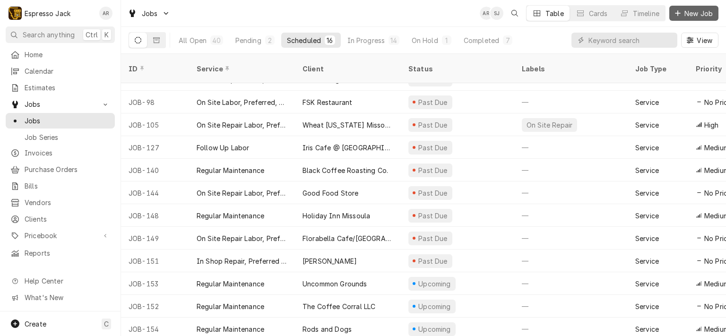
click at [699, 11] on span "New Job" at bounding box center [699, 14] width 32 height 10
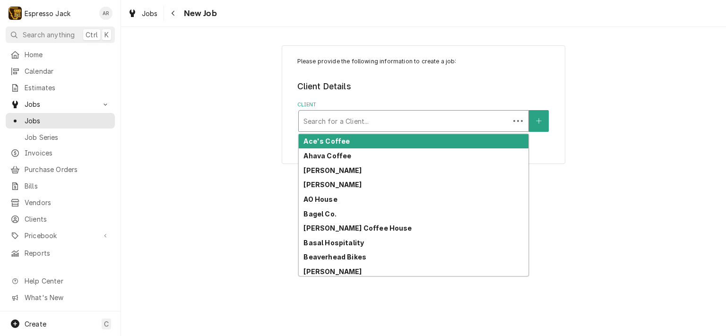
click at [329, 119] on div "Client" at bounding box center [404, 121] width 201 height 17
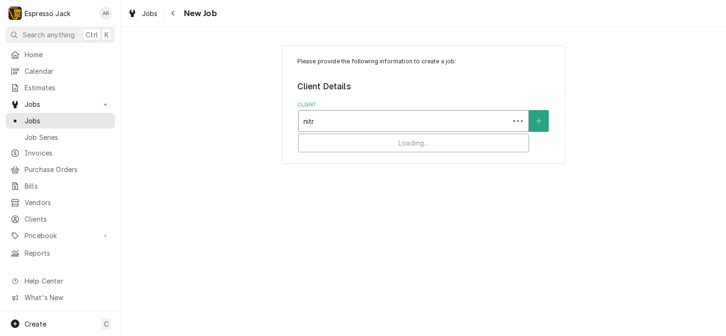
type input "nitro"
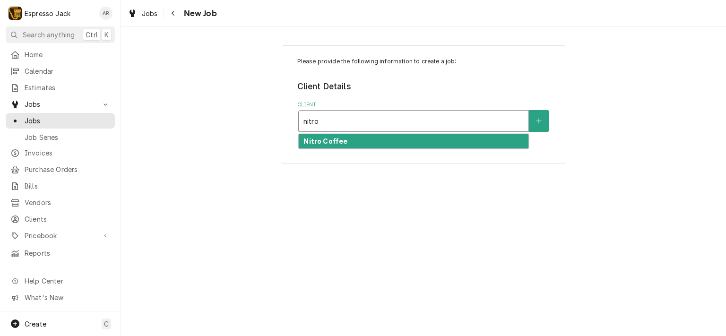
click at [341, 142] on strong "Nitro Coffee" at bounding box center [326, 141] width 44 height 8
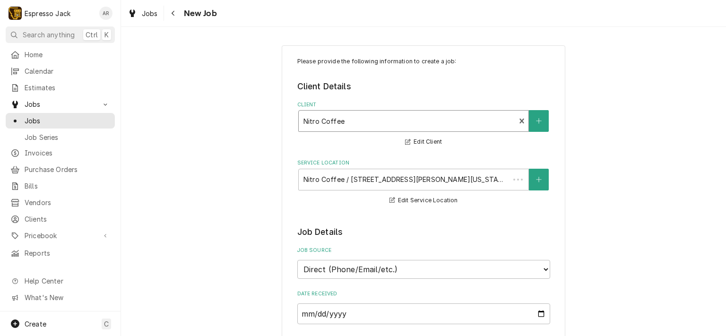
type textarea "x"
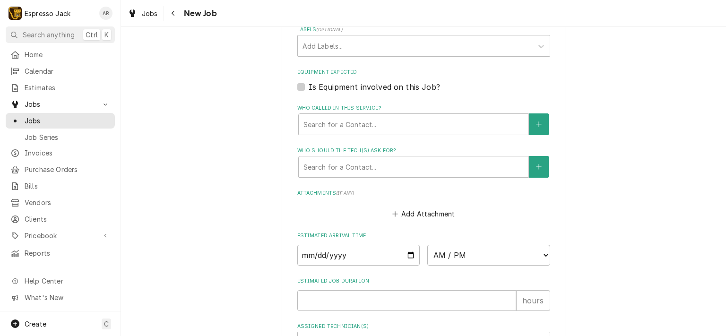
scroll to position [624, 0]
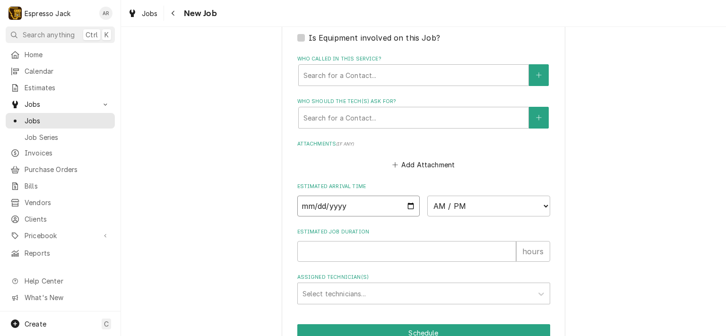
click at [407, 201] on input "Date" at bounding box center [358, 206] width 123 height 21
type input "2025-10-08"
type textarea "x"
select select "14:00:00"
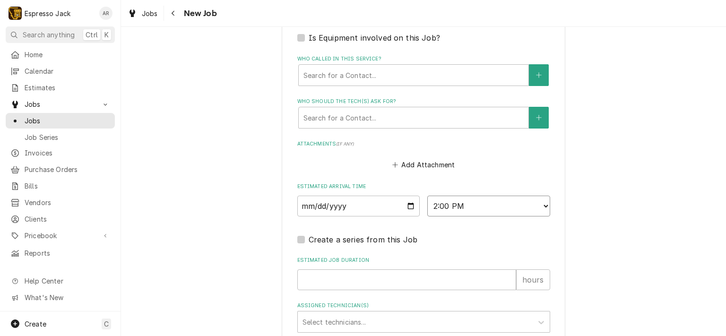
type textarea "x"
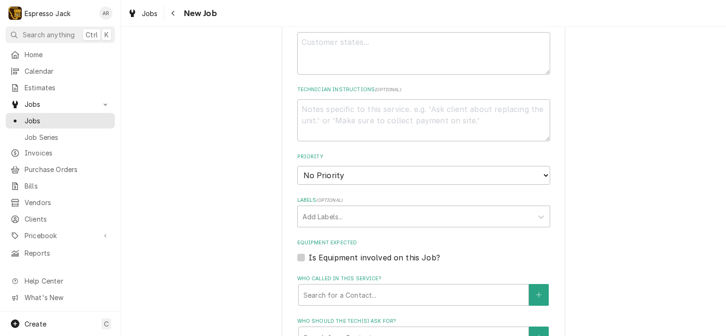
scroll to position [397, 0]
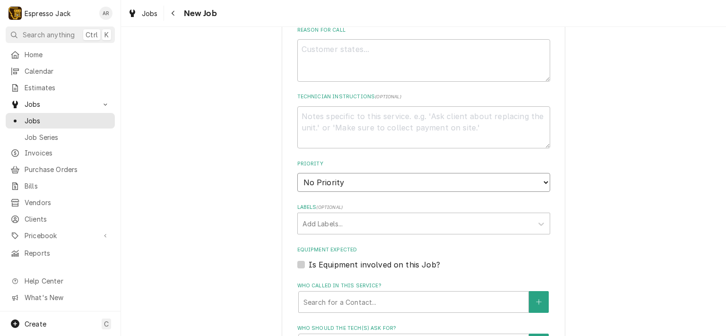
select select "3"
click at [297, 173] on select "No Priority Urgent High Medium Low" at bounding box center [423, 182] width 253 height 19
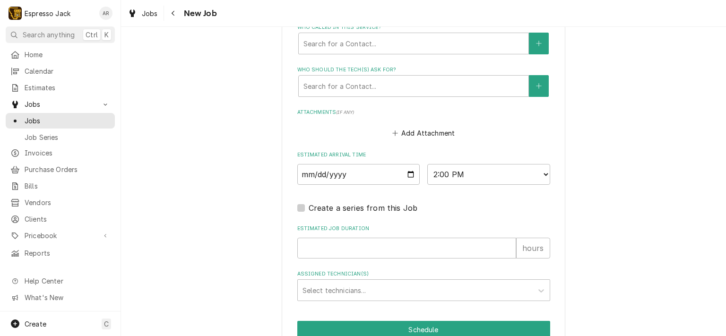
scroll to position [699, 0]
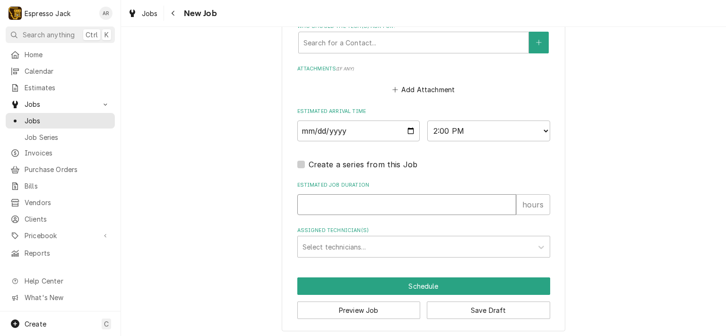
type textarea "x"
type input "1"
click at [505, 199] on input "1" at bounding box center [406, 204] width 219 height 21
type textarea "x"
type input "2"
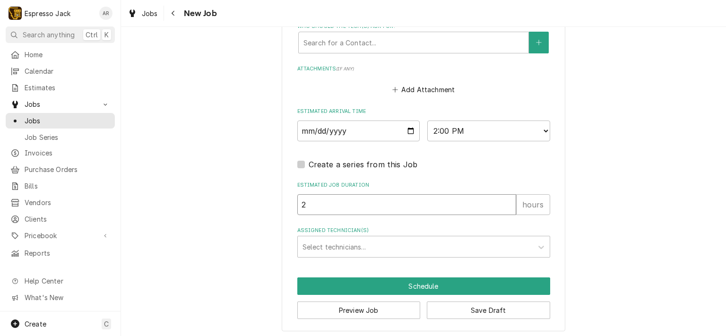
click at [505, 199] on input "2" at bounding box center [406, 204] width 219 height 21
click at [374, 243] on div "Assigned Technician(s)" at bounding box center [416, 246] width 226 height 17
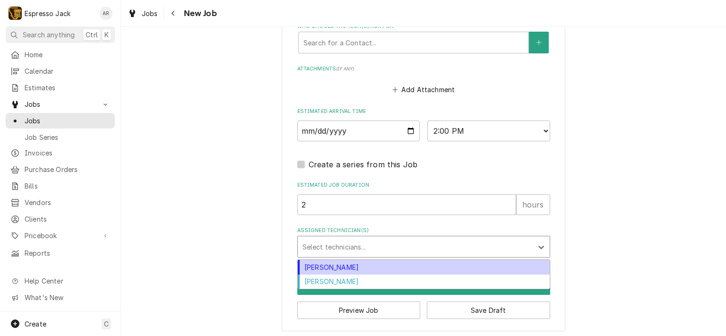
click at [342, 267] on div "Jack Kehoe" at bounding box center [424, 267] width 252 height 15
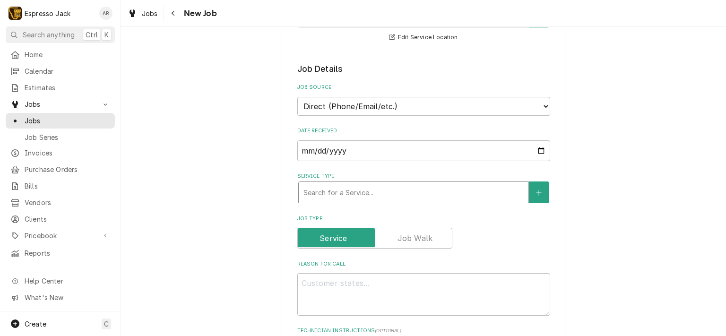
scroll to position [189, 0]
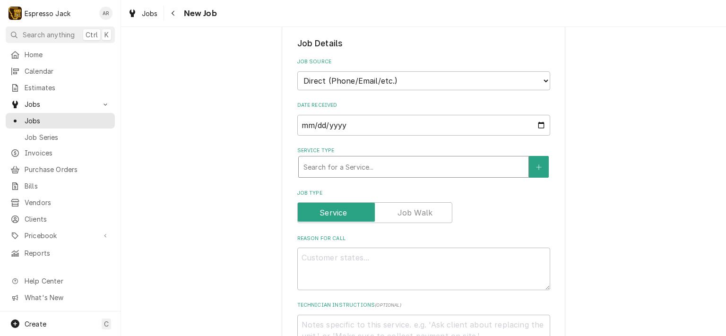
click at [427, 167] on div "Service Type" at bounding box center [414, 166] width 220 height 17
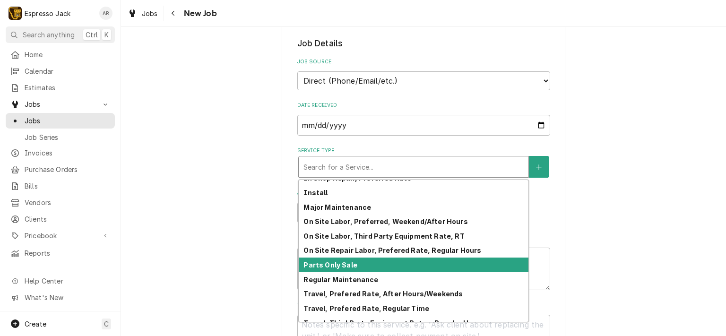
scroll to position [75, 0]
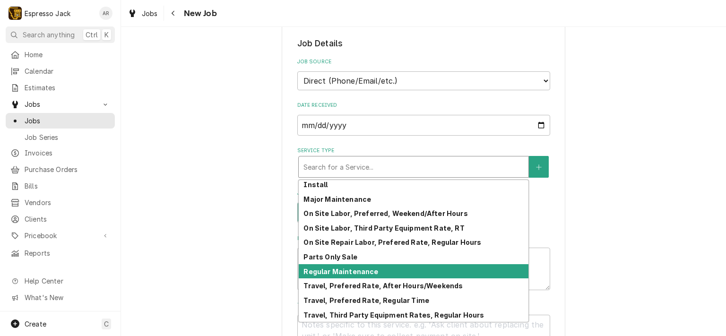
click at [356, 268] on strong "Regular Maintenance" at bounding box center [341, 272] width 75 height 8
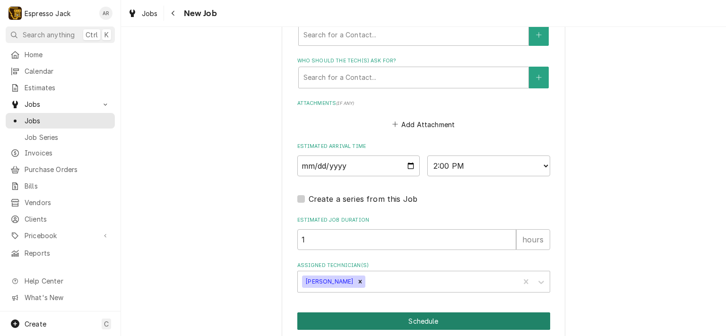
scroll to position [715, 0]
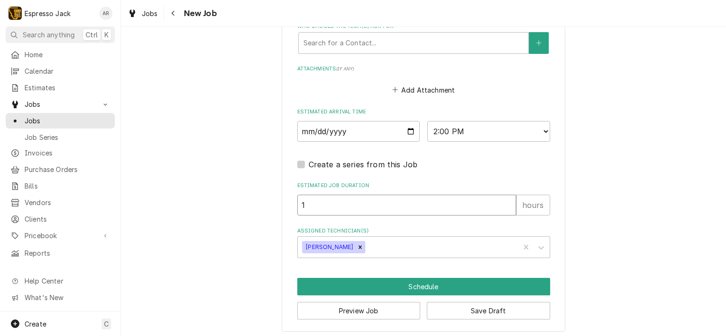
type textarea "x"
type input "2"
click at [506, 199] on input "2" at bounding box center [406, 205] width 219 height 21
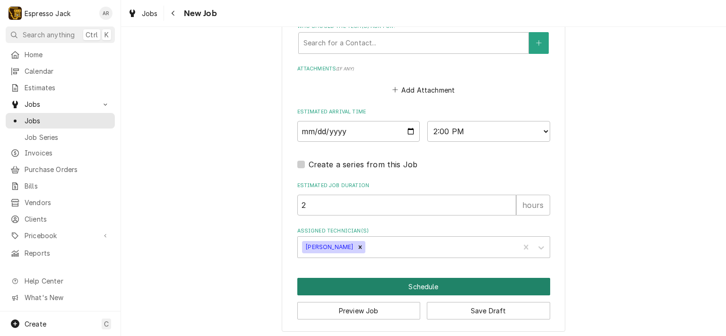
click at [410, 279] on button "Schedule" at bounding box center [423, 286] width 253 height 17
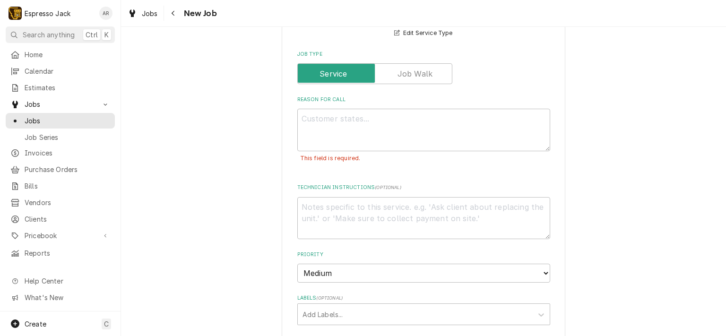
scroll to position [339, 0]
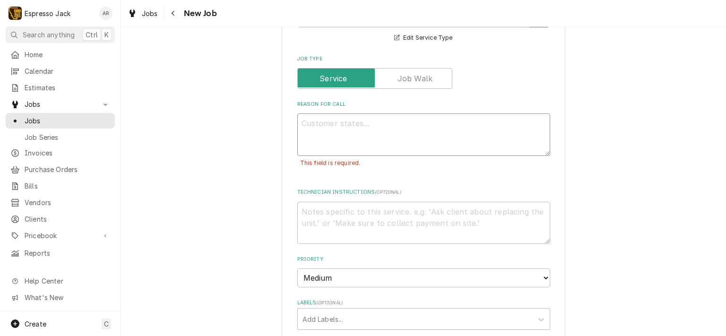
click at [320, 124] on textarea "Reason For Call" at bounding box center [423, 135] width 253 height 43
type textarea "x"
type textarea "R"
type textarea "x"
type textarea "Re"
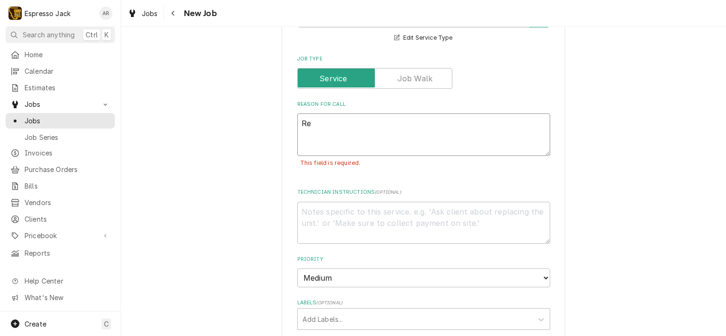
type textarea "x"
type textarea "Reg"
type textarea "x"
type textarea "Regu"
type textarea "x"
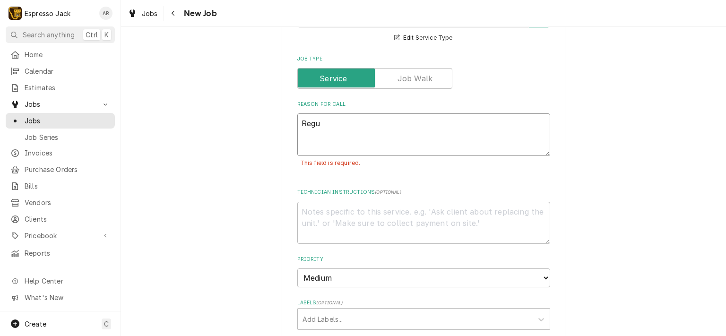
type textarea "Regul"
type textarea "x"
type textarea "Regula"
type textarea "x"
type textarea "Regular"
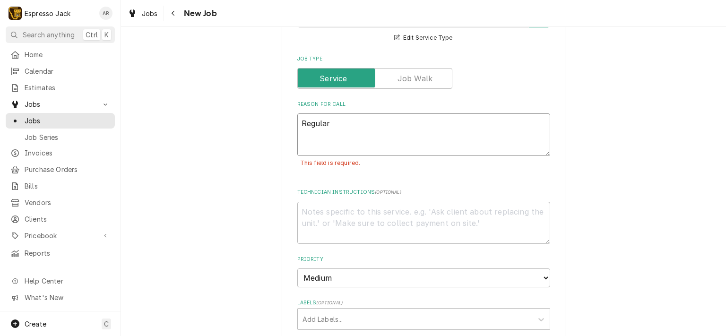
type textarea "x"
type textarea "Regular"
type textarea "x"
type textarea "Regular m"
type textarea "x"
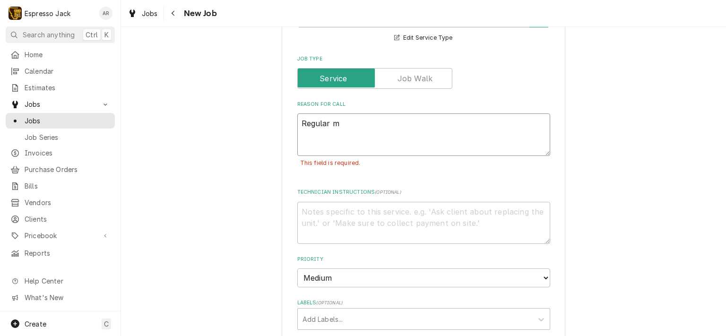
type textarea "Regular ma"
type textarea "x"
type textarea "Regular mai"
type textarea "x"
type textarea "Regular main"
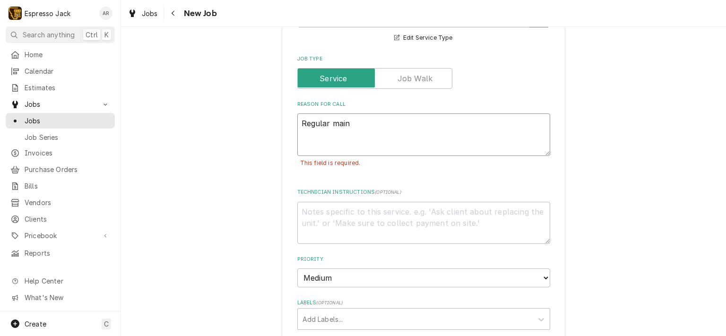
type textarea "x"
type textarea "Regular maint"
type textarea "x"
type textarea "Regular mainte"
type textarea "x"
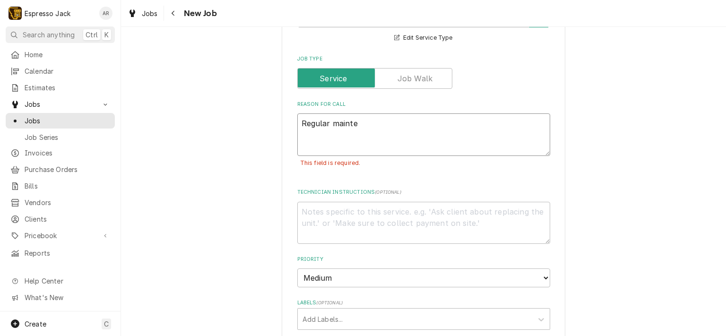
type textarea "Regular mainten"
type textarea "x"
type textarea "Regular maintena"
type textarea "x"
type textarea "Regular maintenan"
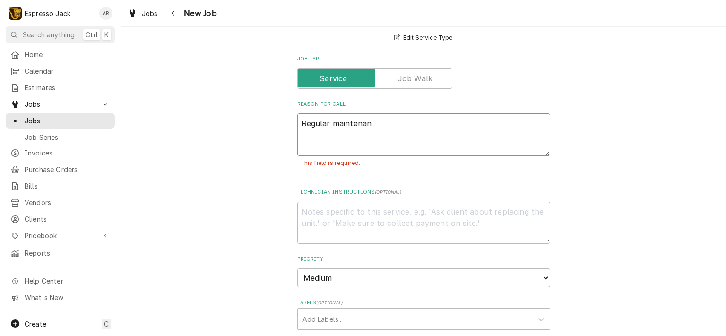
type textarea "x"
type textarea "Regular maintenanc"
type textarea "x"
type textarea "Regular maintenance"
type textarea "x"
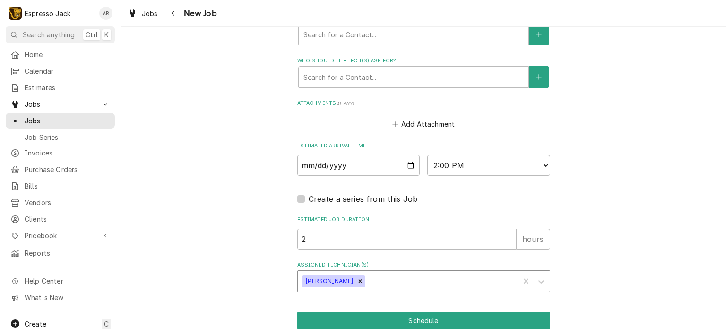
scroll to position [736, 0]
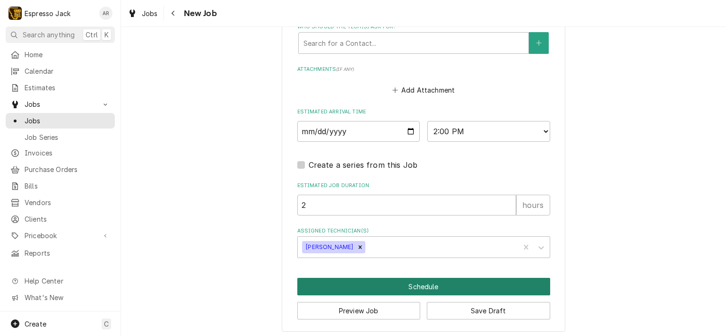
type textarea "Regular maintenance"
click at [401, 288] on button "Schedule" at bounding box center [423, 286] width 253 height 17
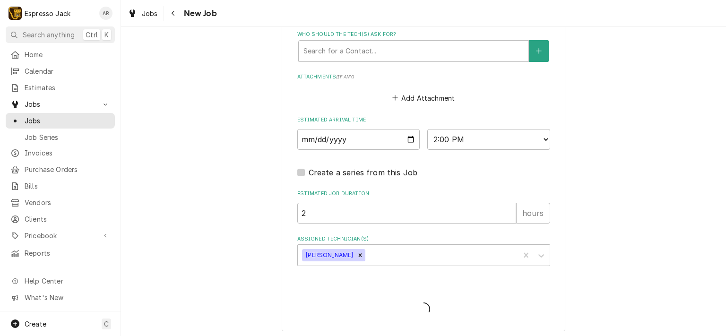
type textarea "x"
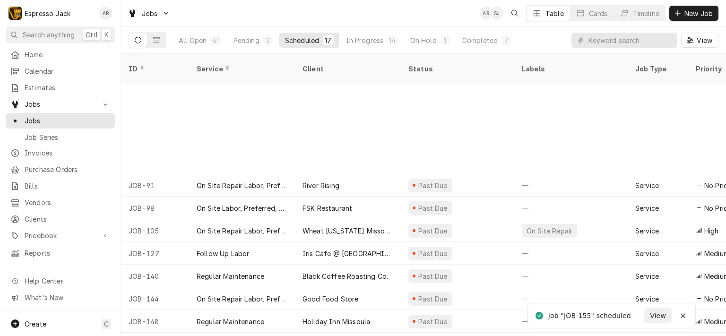
scroll to position [129, 0]
